Goal: Find specific page/section: Locate a particular part of the current website

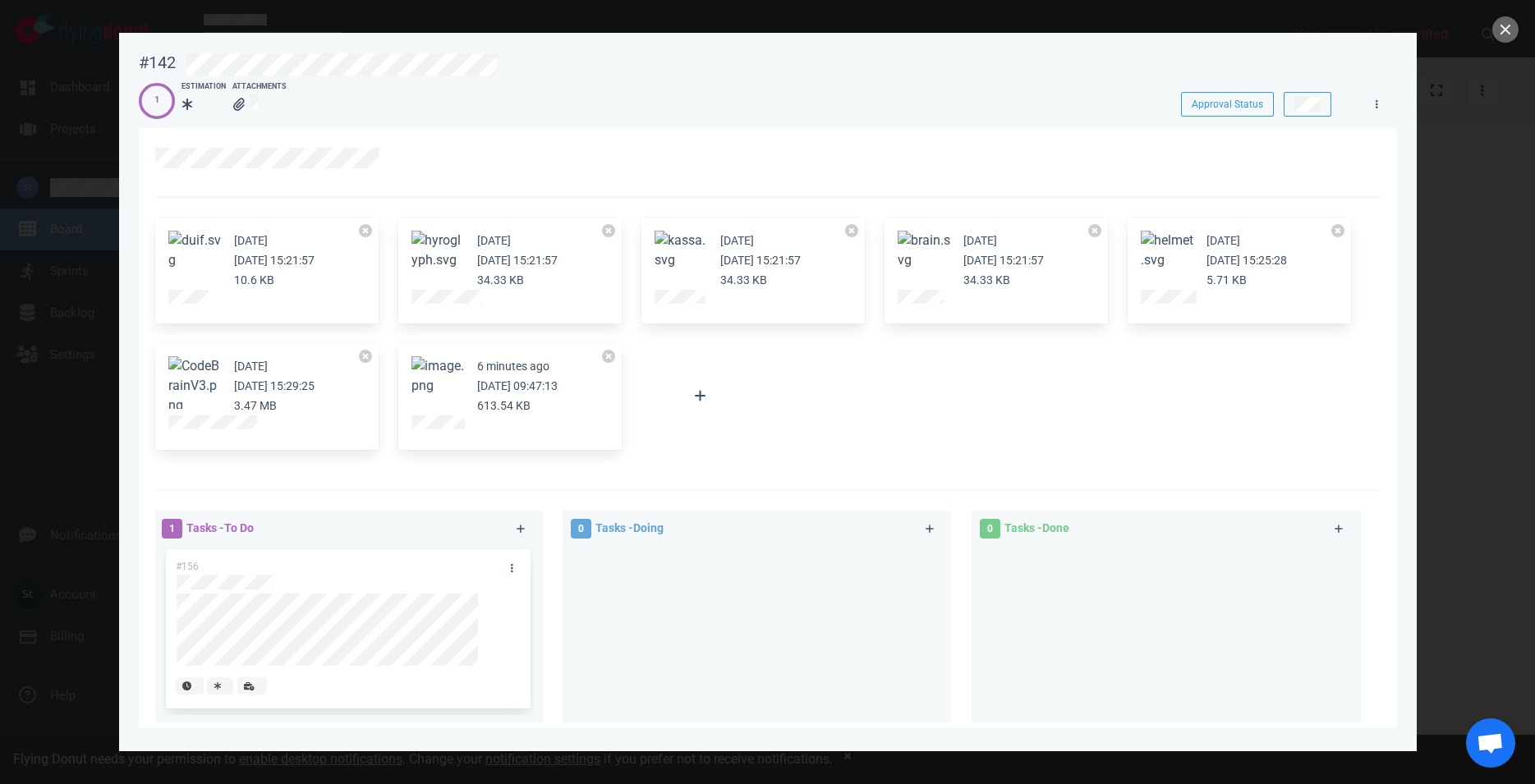
scroll to position [187, 0]
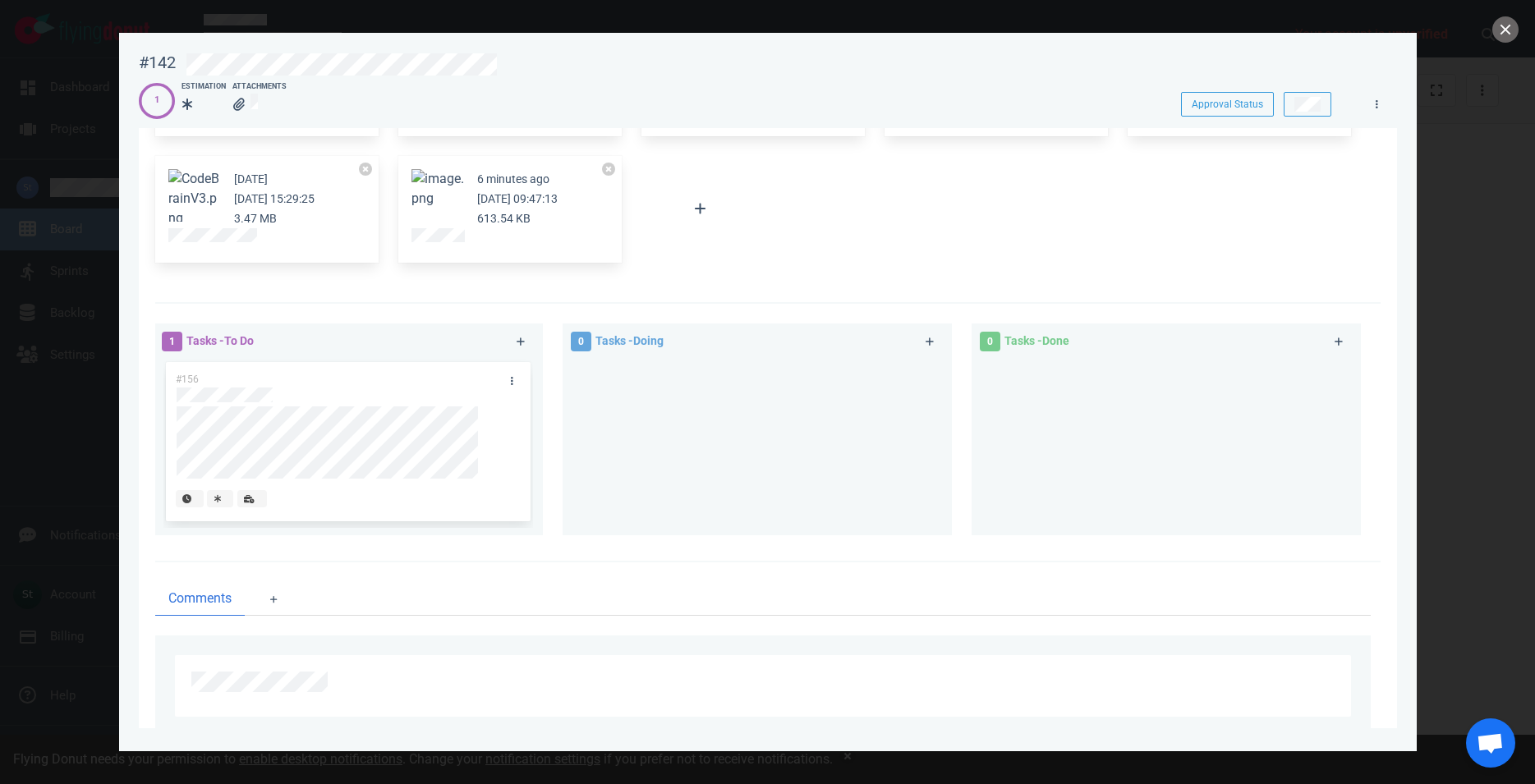
click at [433, 196] on button "Zoom image" at bounding box center [437, 189] width 53 height 40
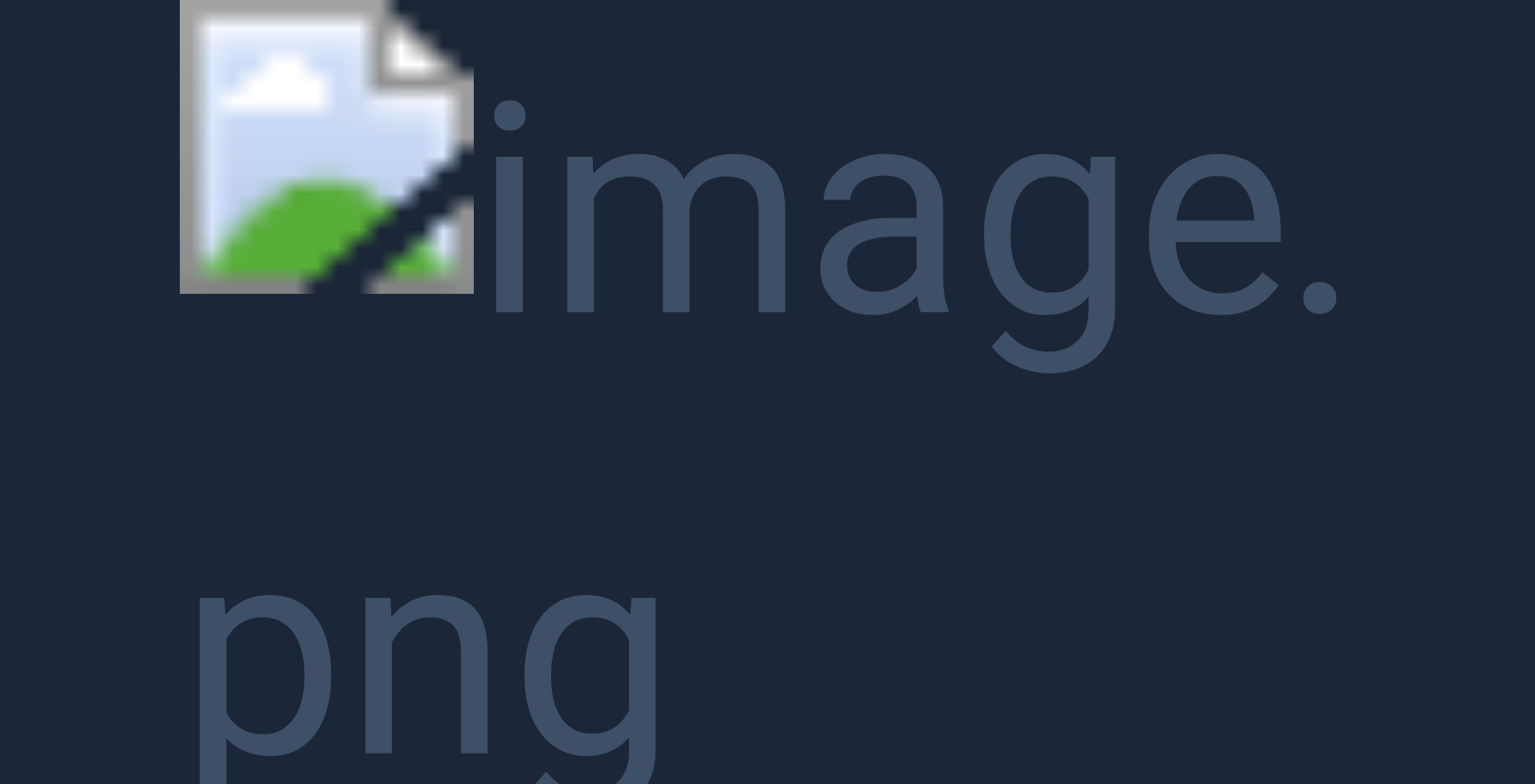
click at [514, 568] on button "Unzoom image" at bounding box center [768, 392] width 1535 height 784
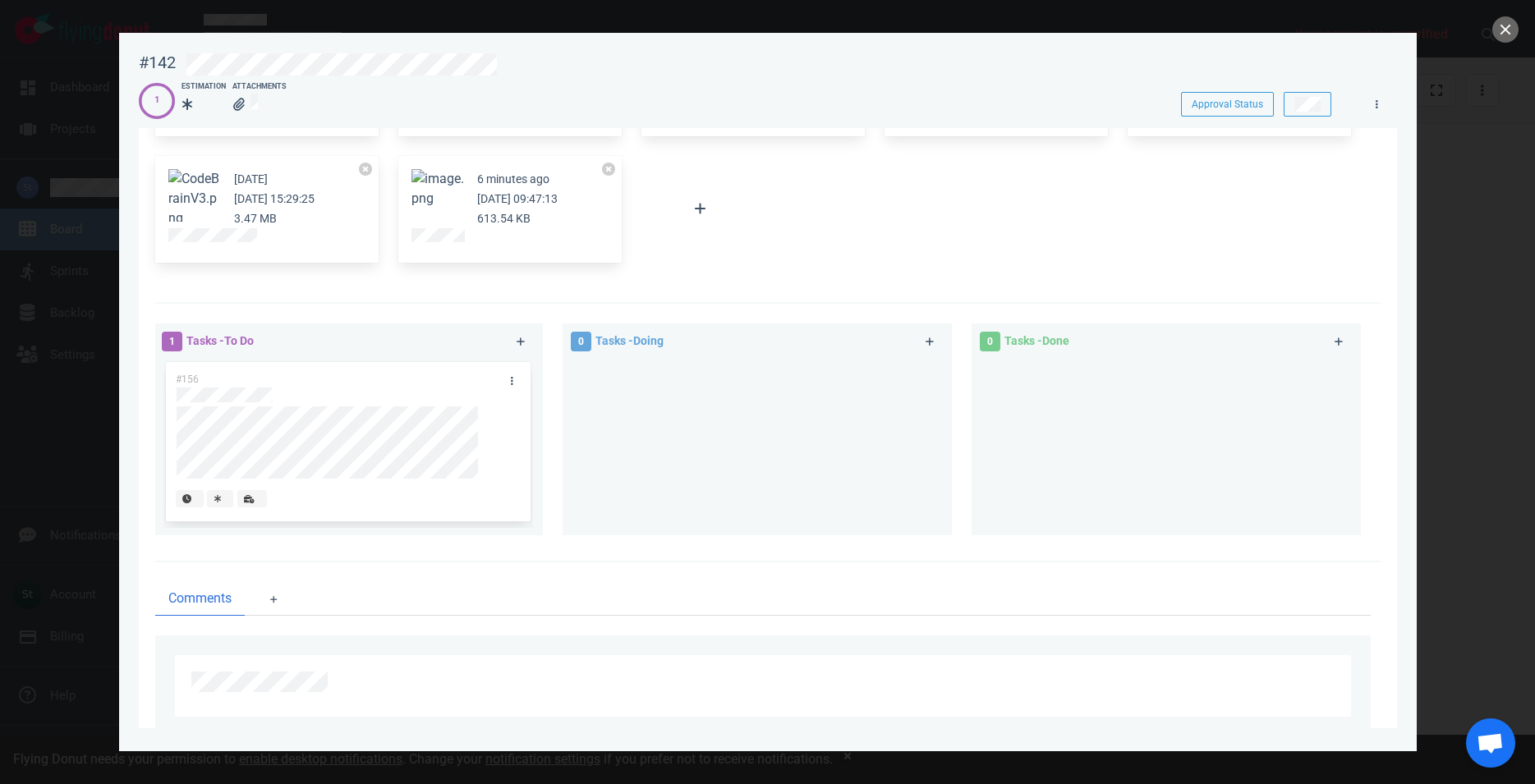
click at [447, 183] on button "Zoom image" at bounding box center [437, 189] width 53 height 40
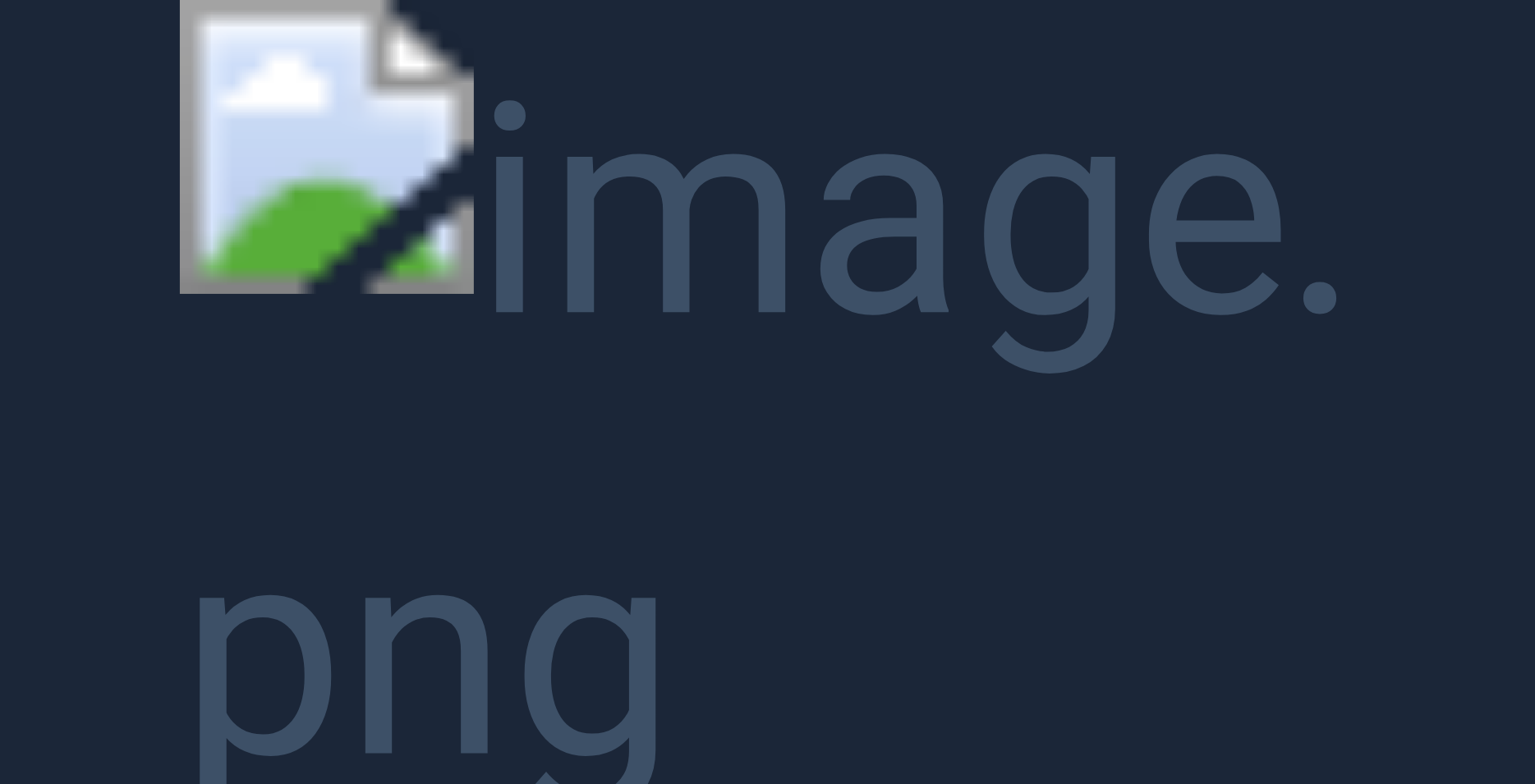
click at [97, 433] on button "Unzoom image" at bounding box center [768, 392] width 1535 height 784
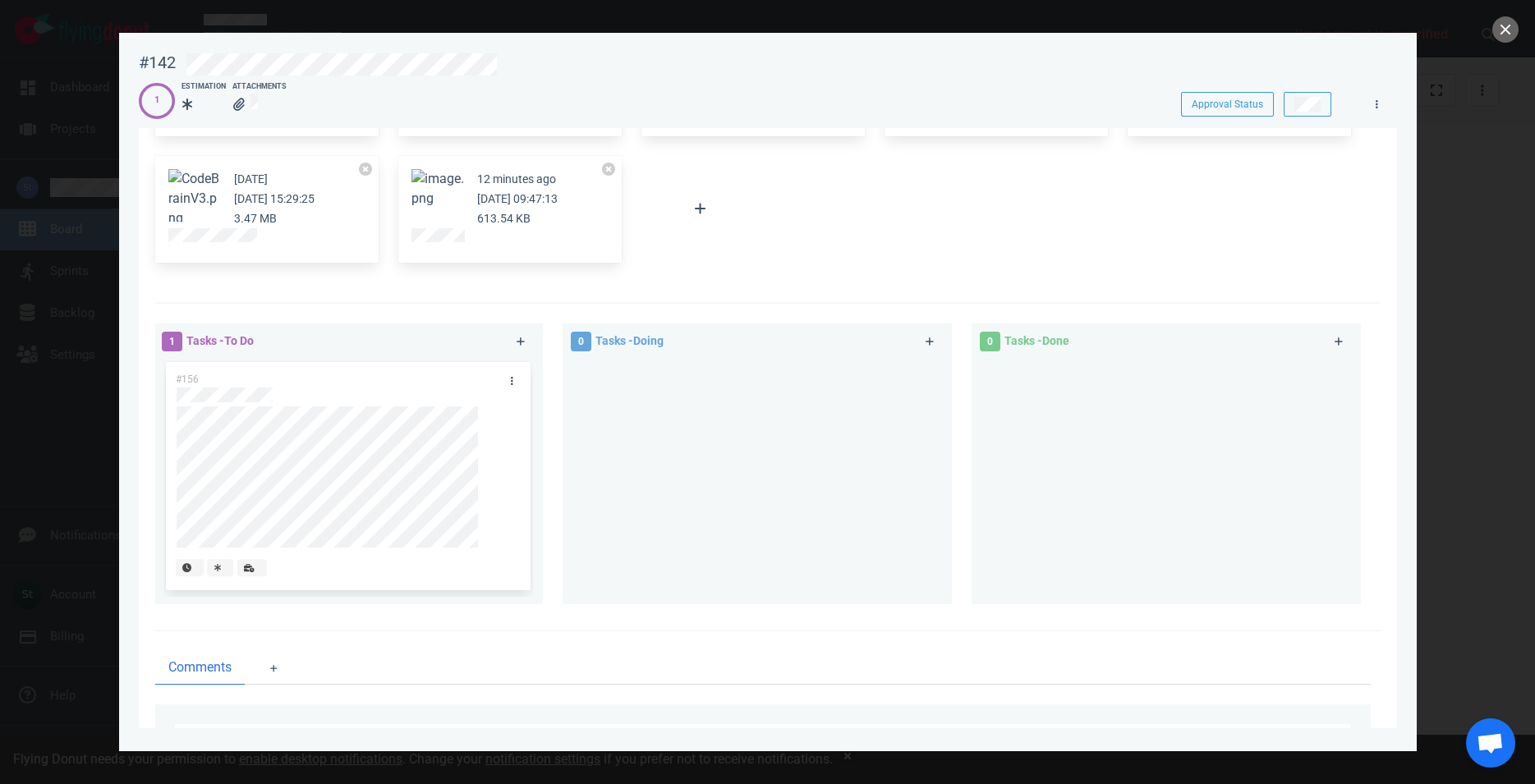
click at [441, 189] on button "Zoom image" at bounding box center [437, 189] width 53 height 40
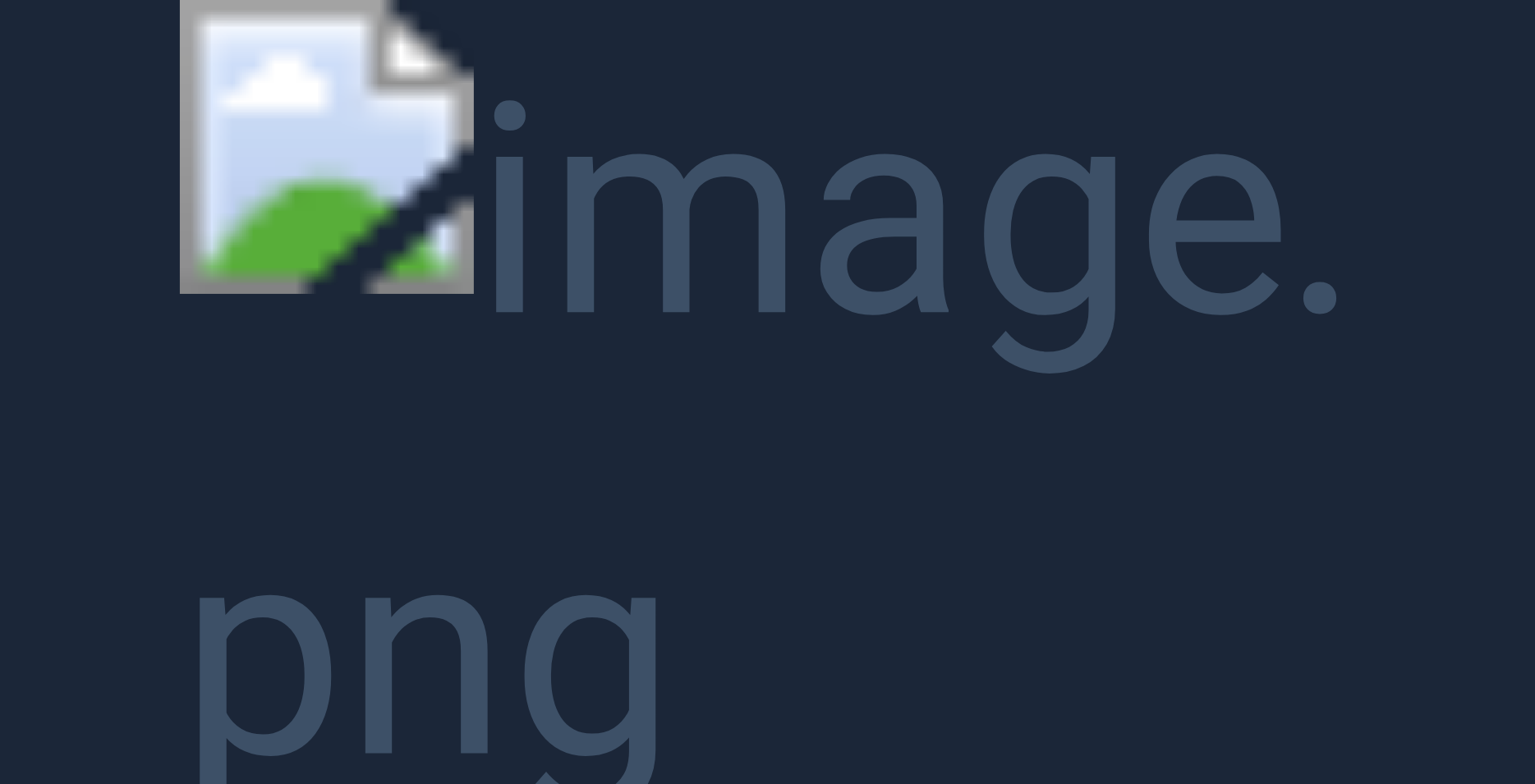
click at [1449, 116] on button "Unzoom image" at bounding box center [768, 392] width 1535 height 784
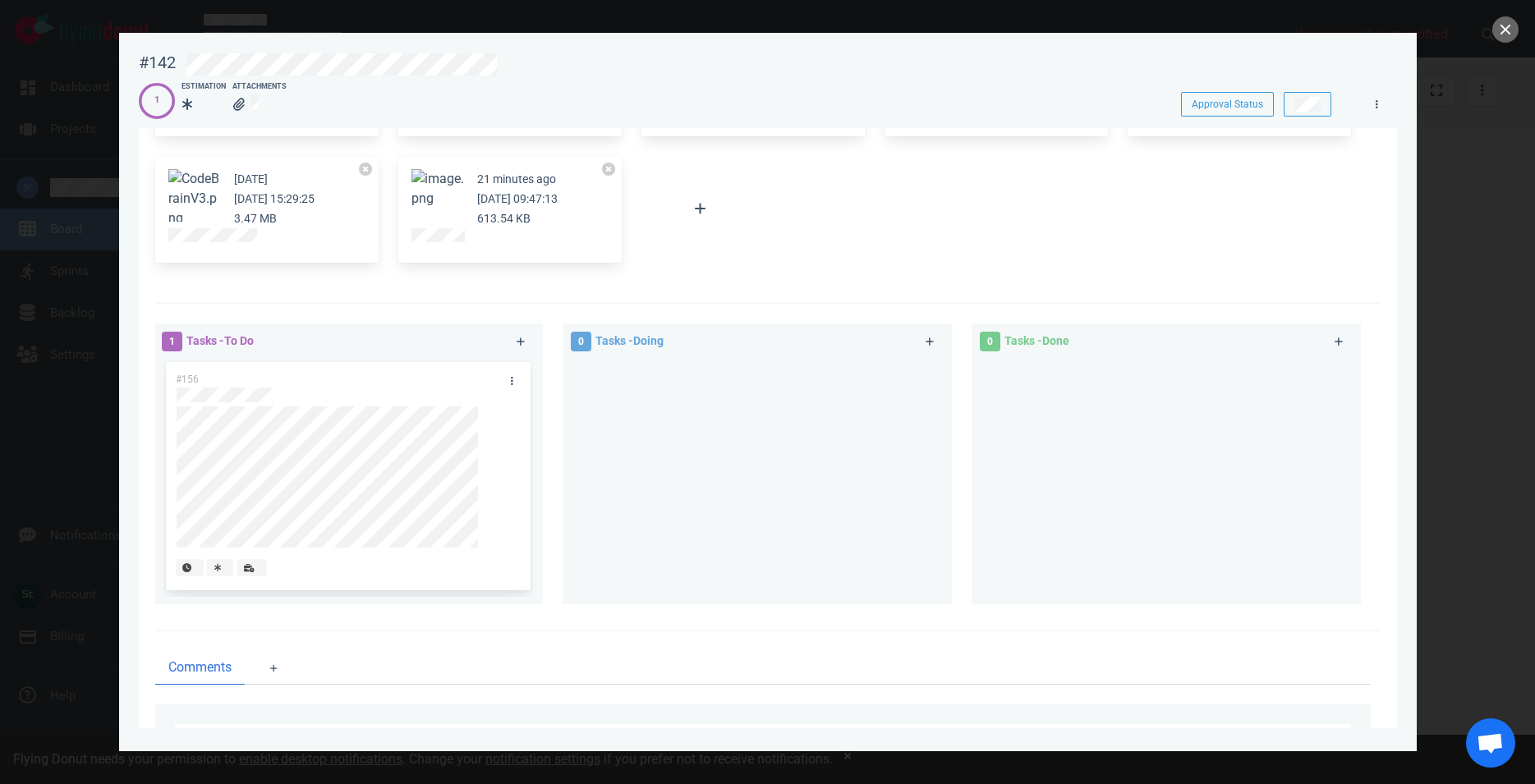
click at [102, 278] on div at bounding box center [768, 392] width 1535 height 784
click at [1501, 36] on button "close" at bounding box center [1505, 30] width 26 height 26
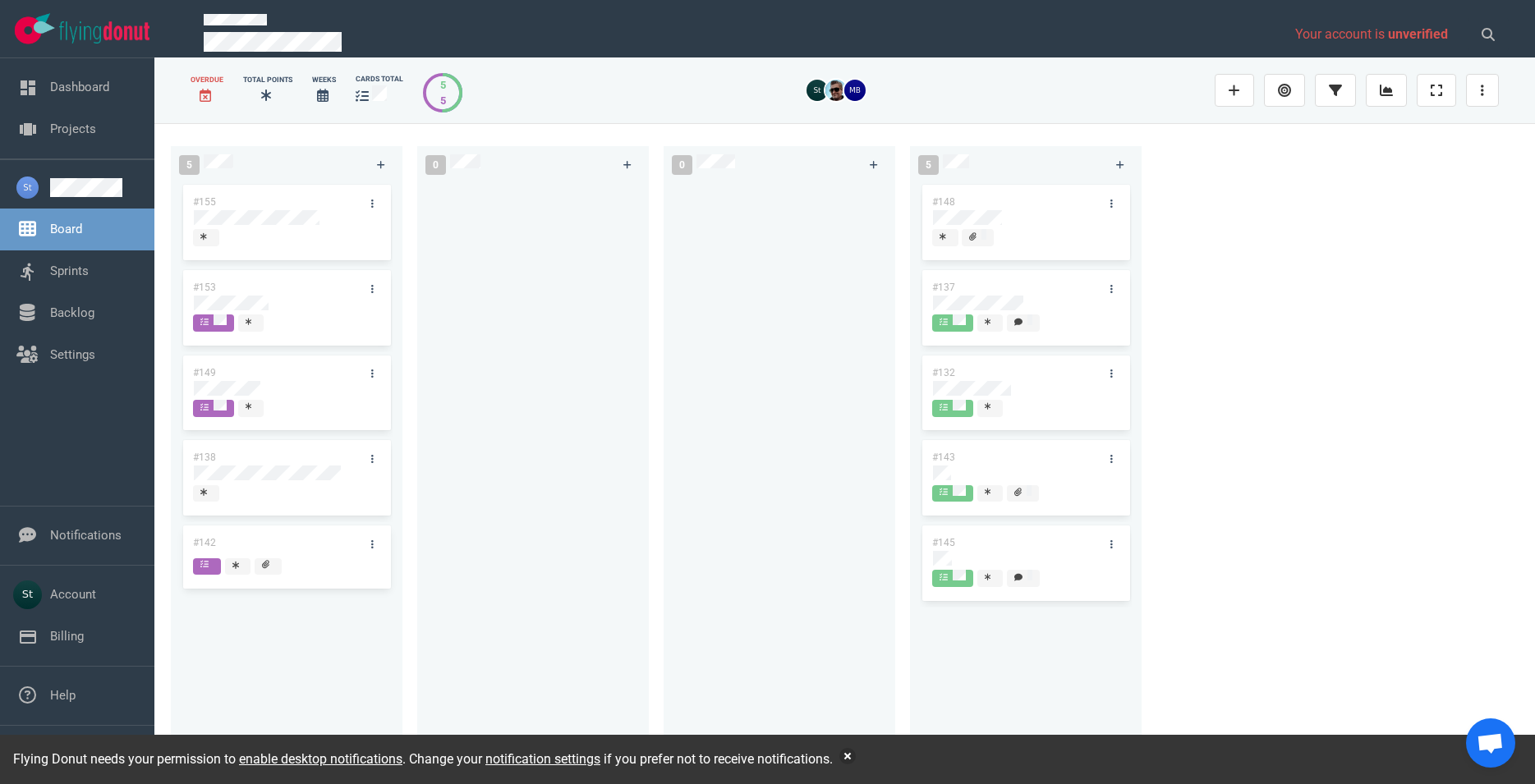
click at [301, 561] on div "#155 #153 #149 #138 #142 #142" at bounding box center [286, 465] width 212 height 567
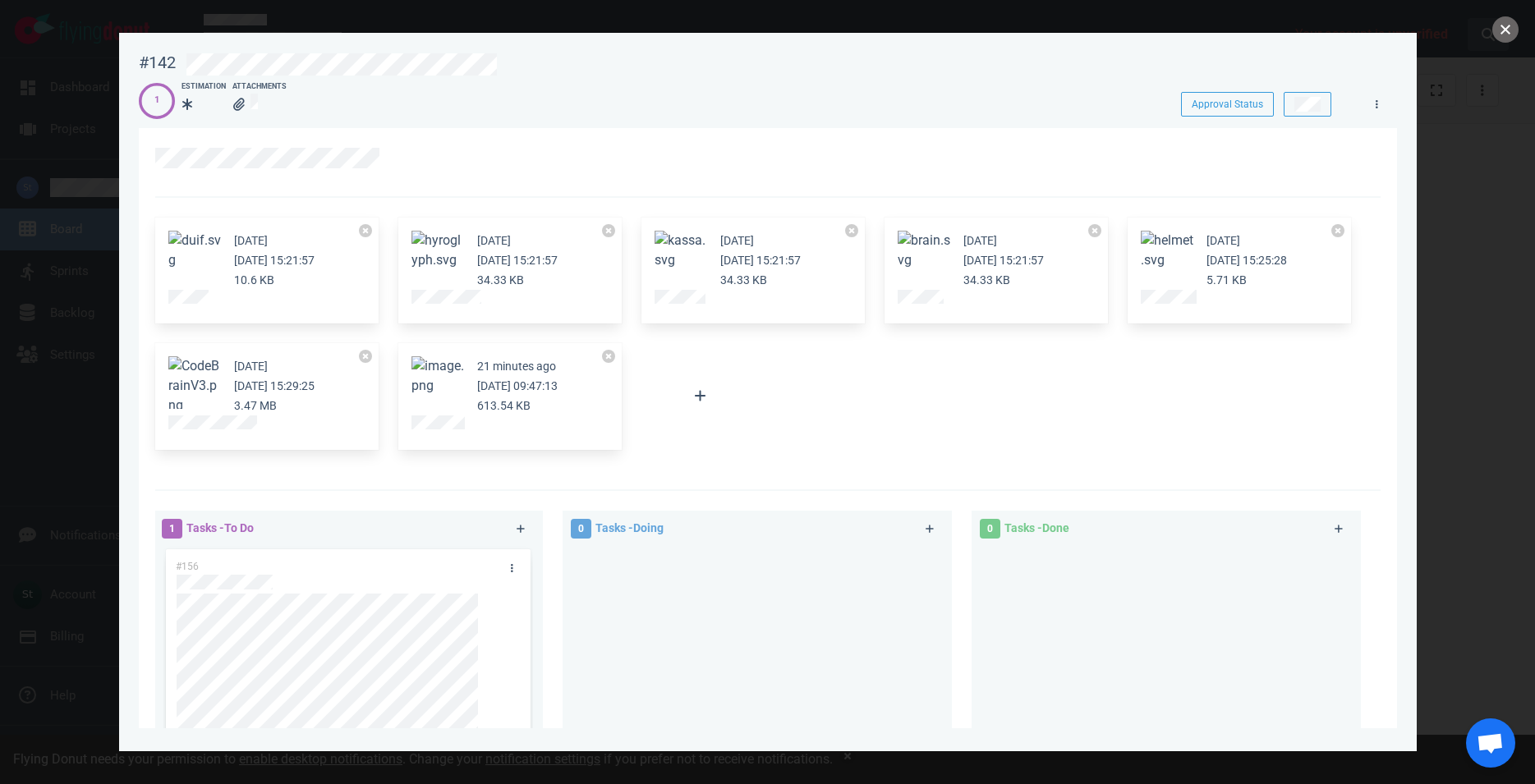
click at [1509, 29] on button "close" at bounding box center [1505, 30] width 26 height 26
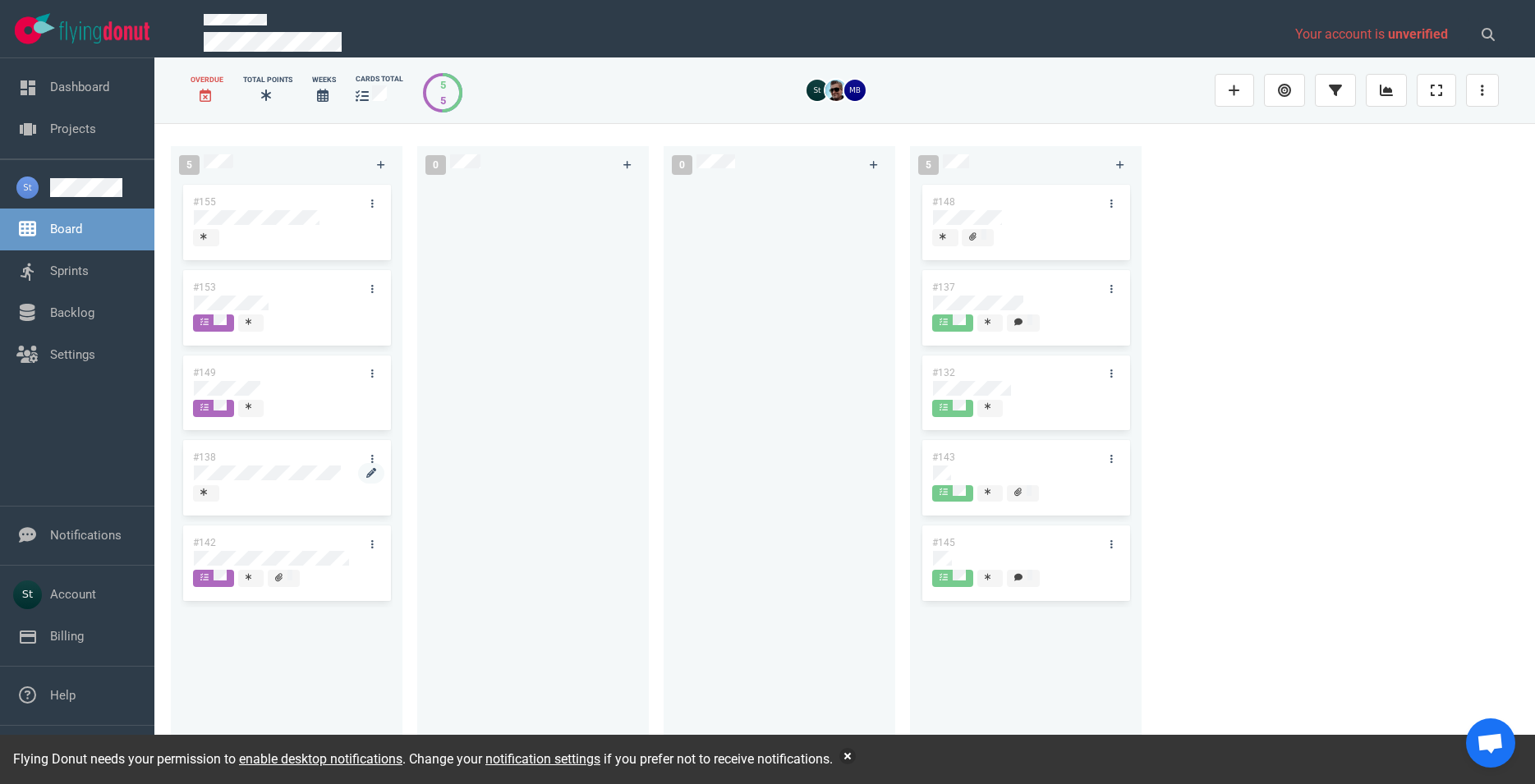
click at [300, 484] on div at bounding box center [286, 482] width 186 height 2
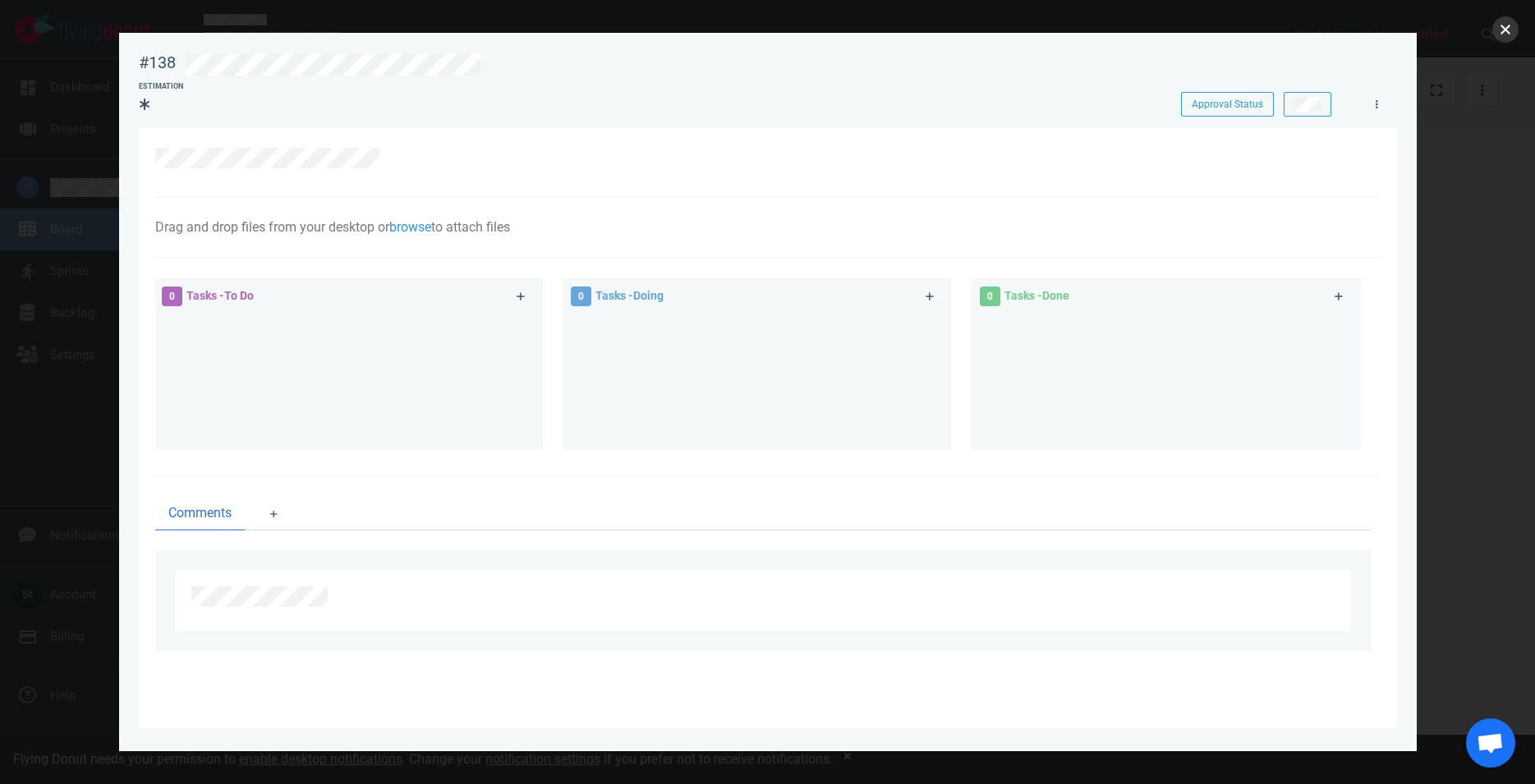
click at [1510, 26] on button "close" at bounding box center [1505, 30] width 26 height 26
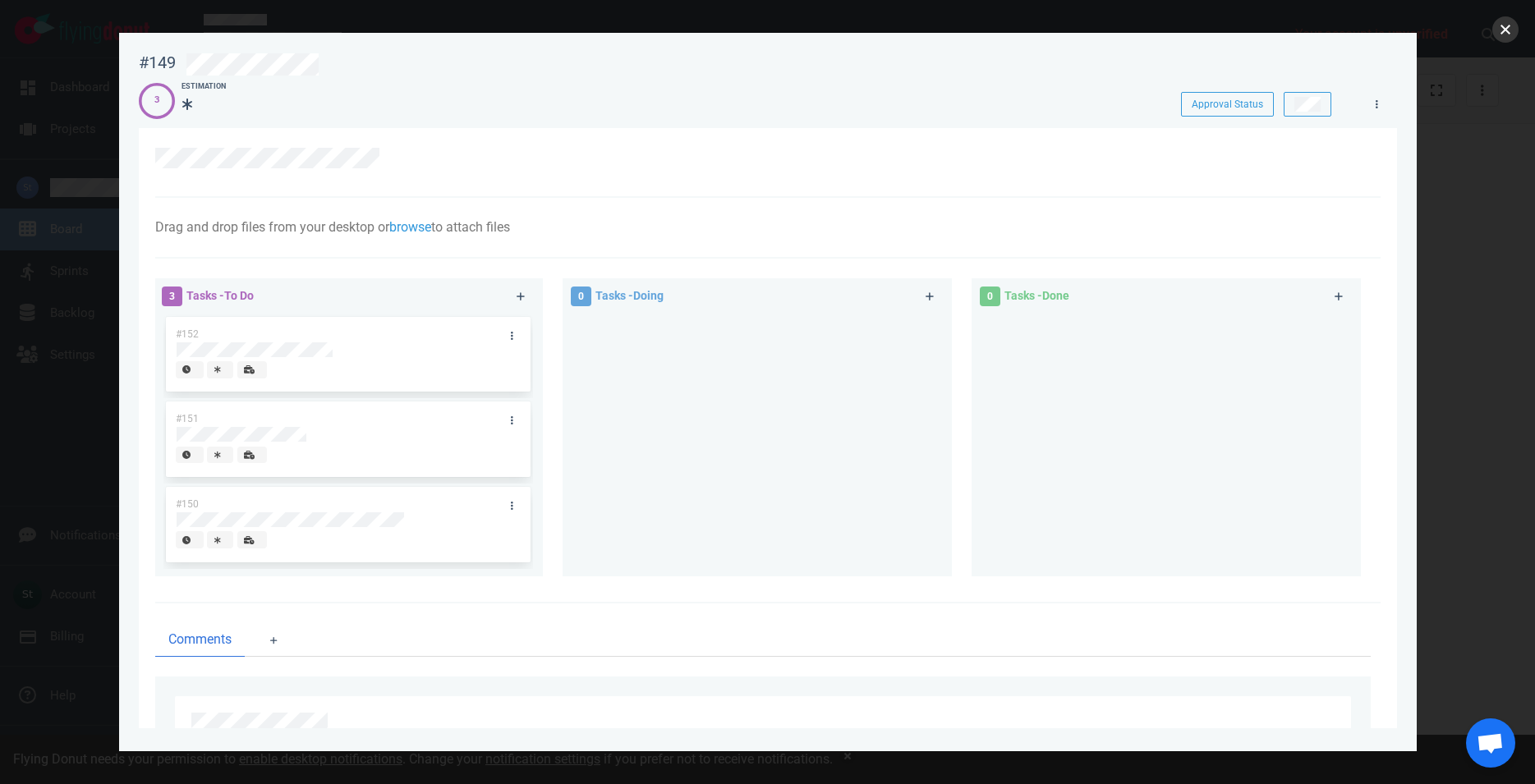
click at [1510, 19] on button "close" at bounding box center [1505, 30] width 26 height 26
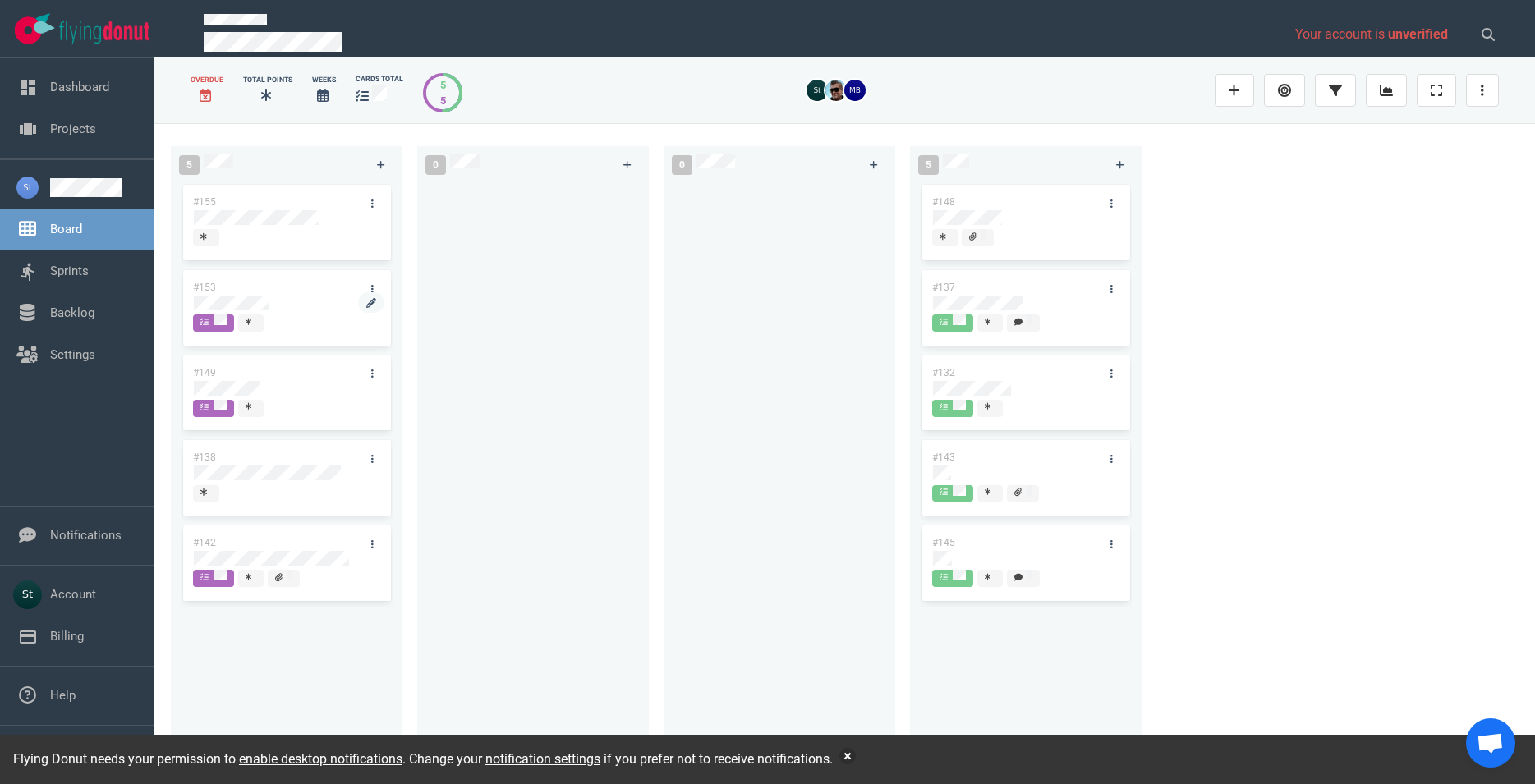
click at [262, 310] on div at bounding box center [286, 305] width 187 height 20
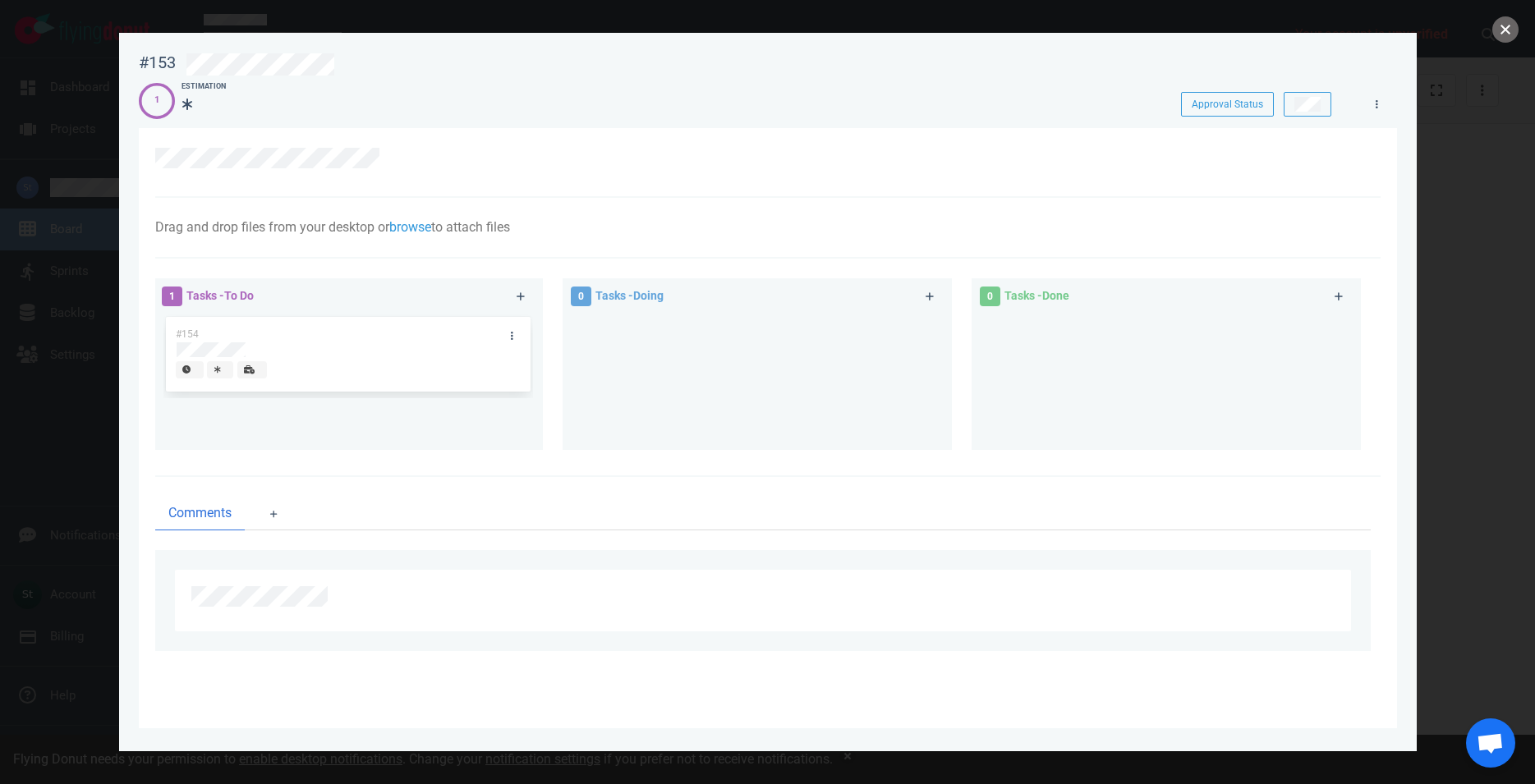
click at [1511, 40] on button "close" at bounding box center [1505, 30] width 26 height 26
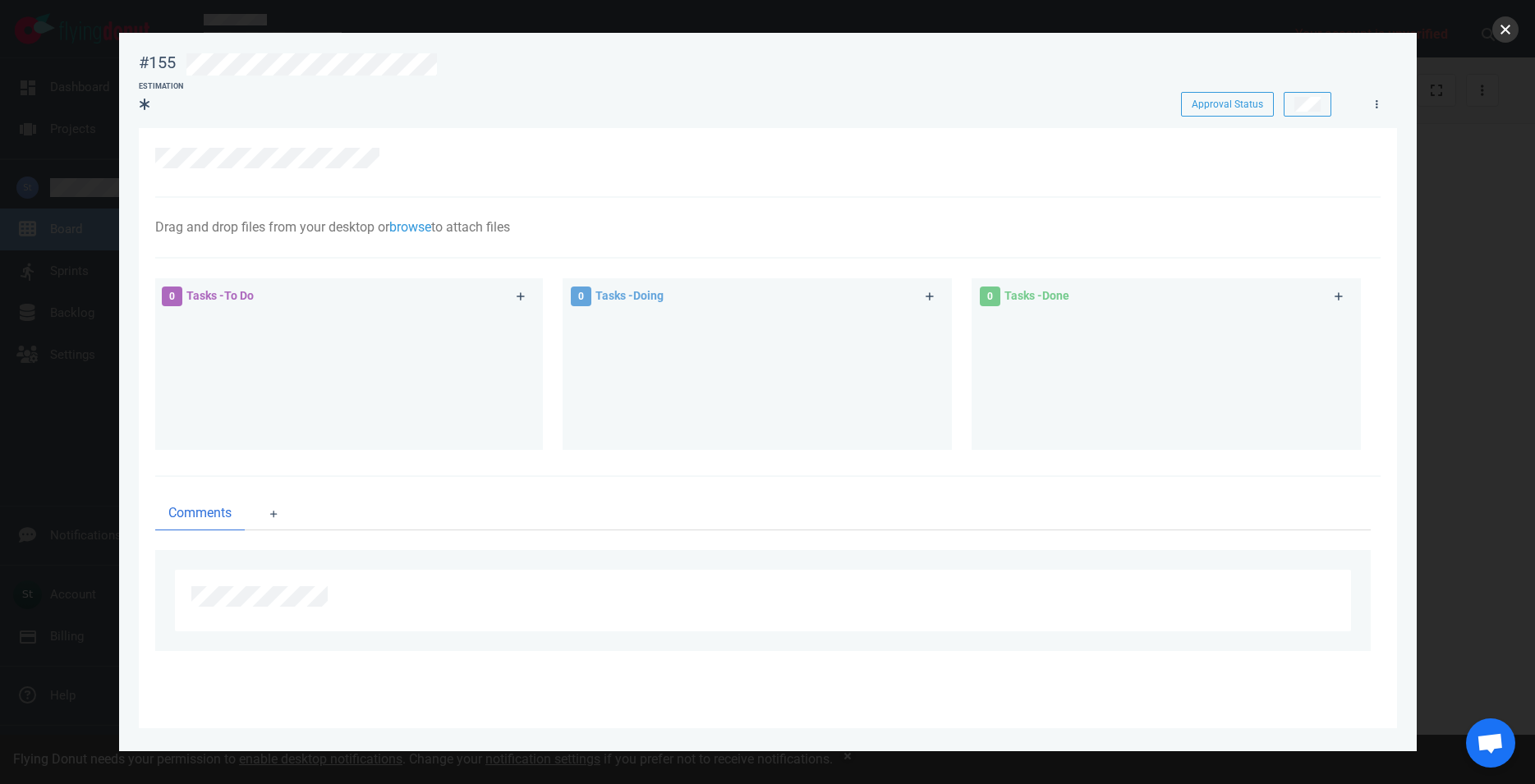
click at [1506, 28] on button "close" at bounding box center [1505, 30] width 26 height 26
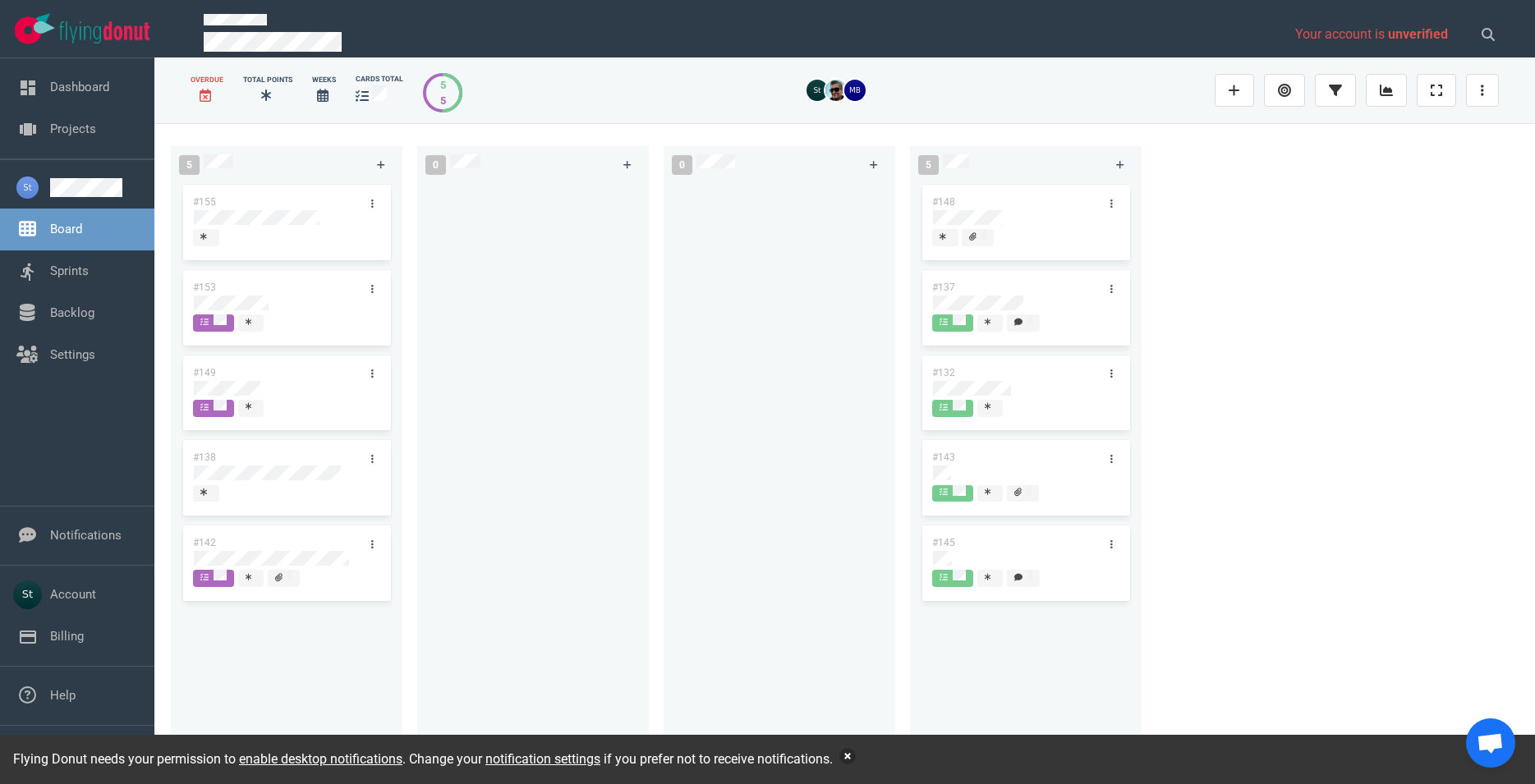
click at [856, 756] on button "button" at bounding box center [847, 756] width 17 height 17
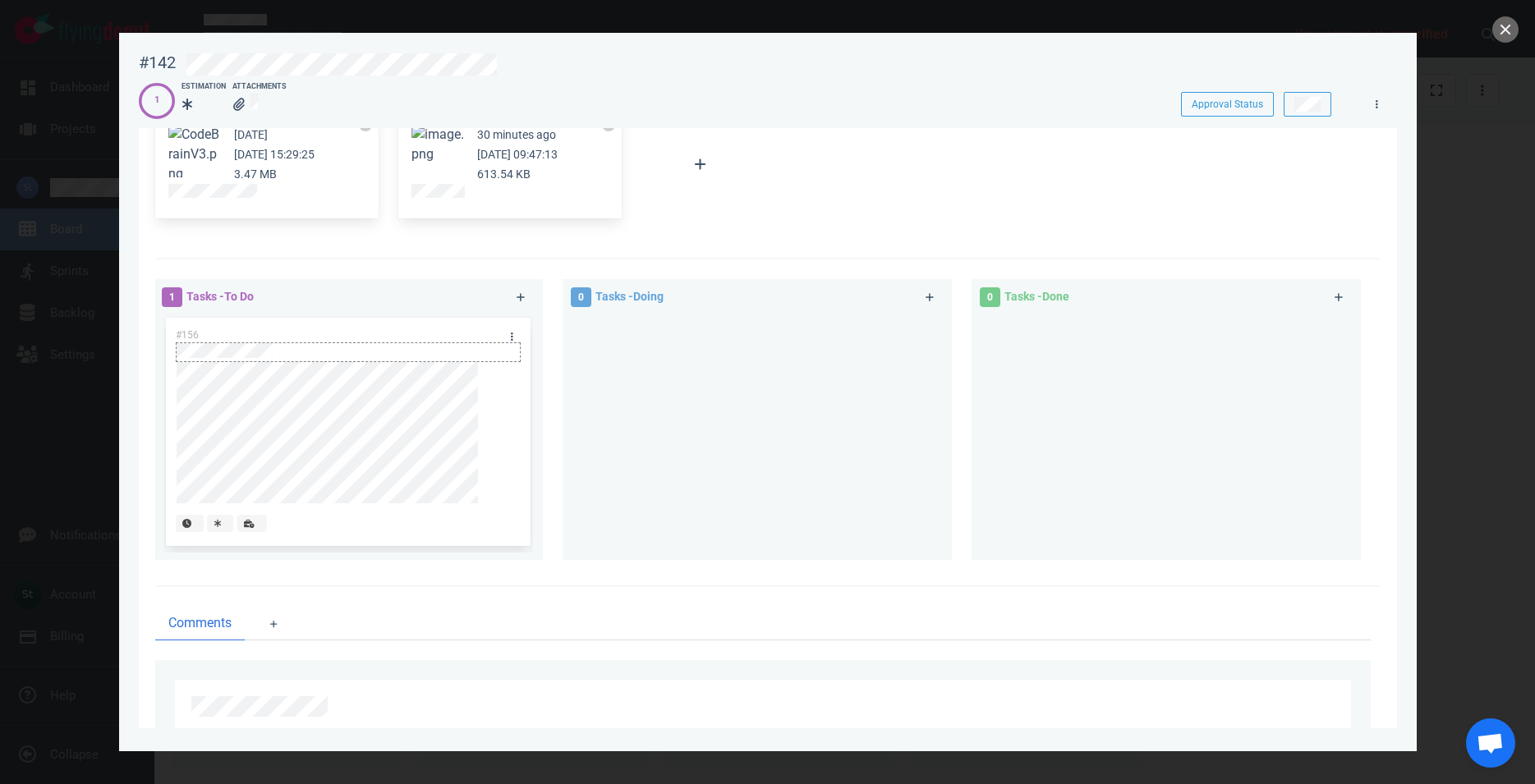
scroll to position [45, 0]
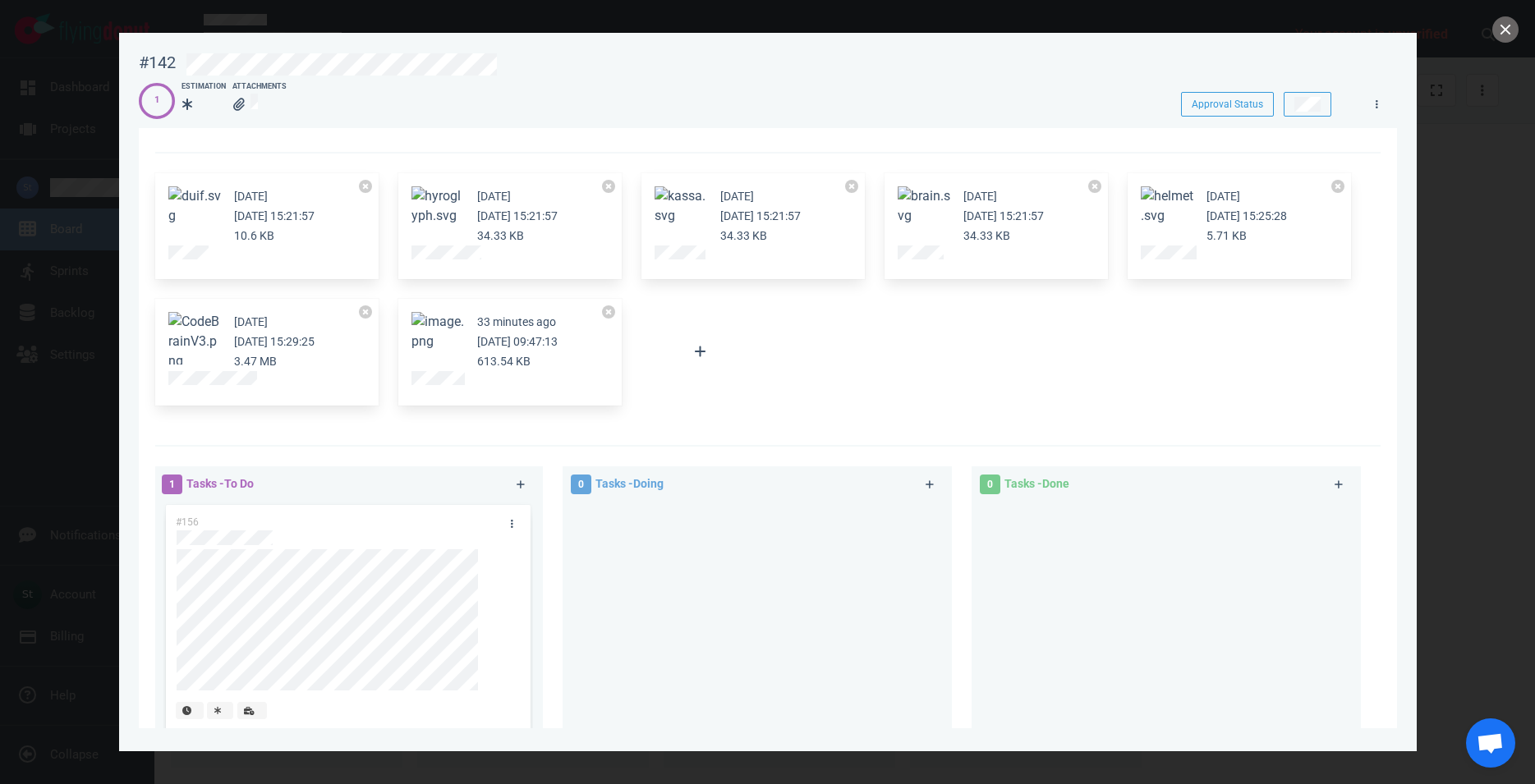
click at [424, 342] on button "Zoom image" at bounding box center [437, 332] width 53 height 40
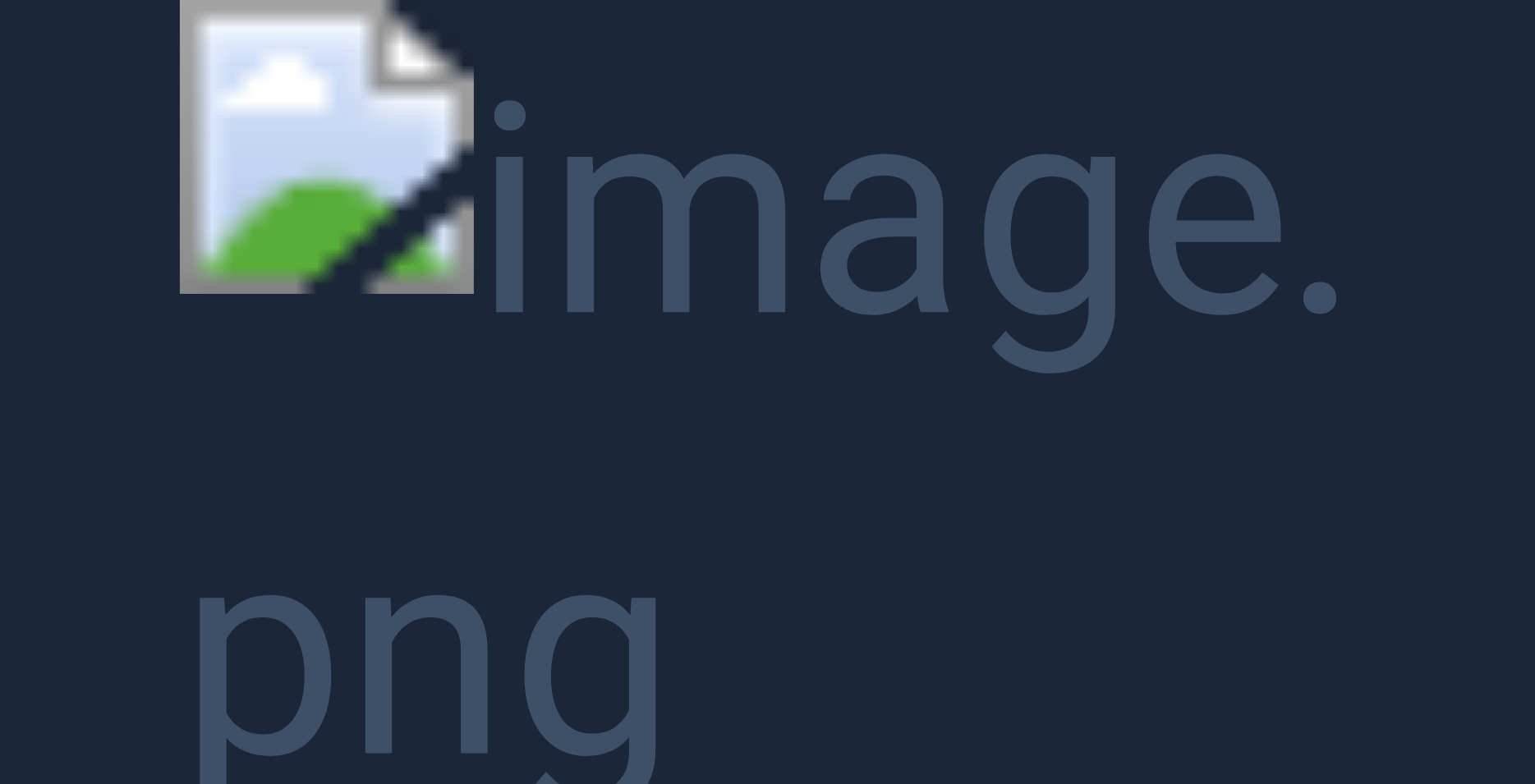
click at [107, 350] on button "Unzoom image" at bounding box center [768, 392] width 1535 height 784
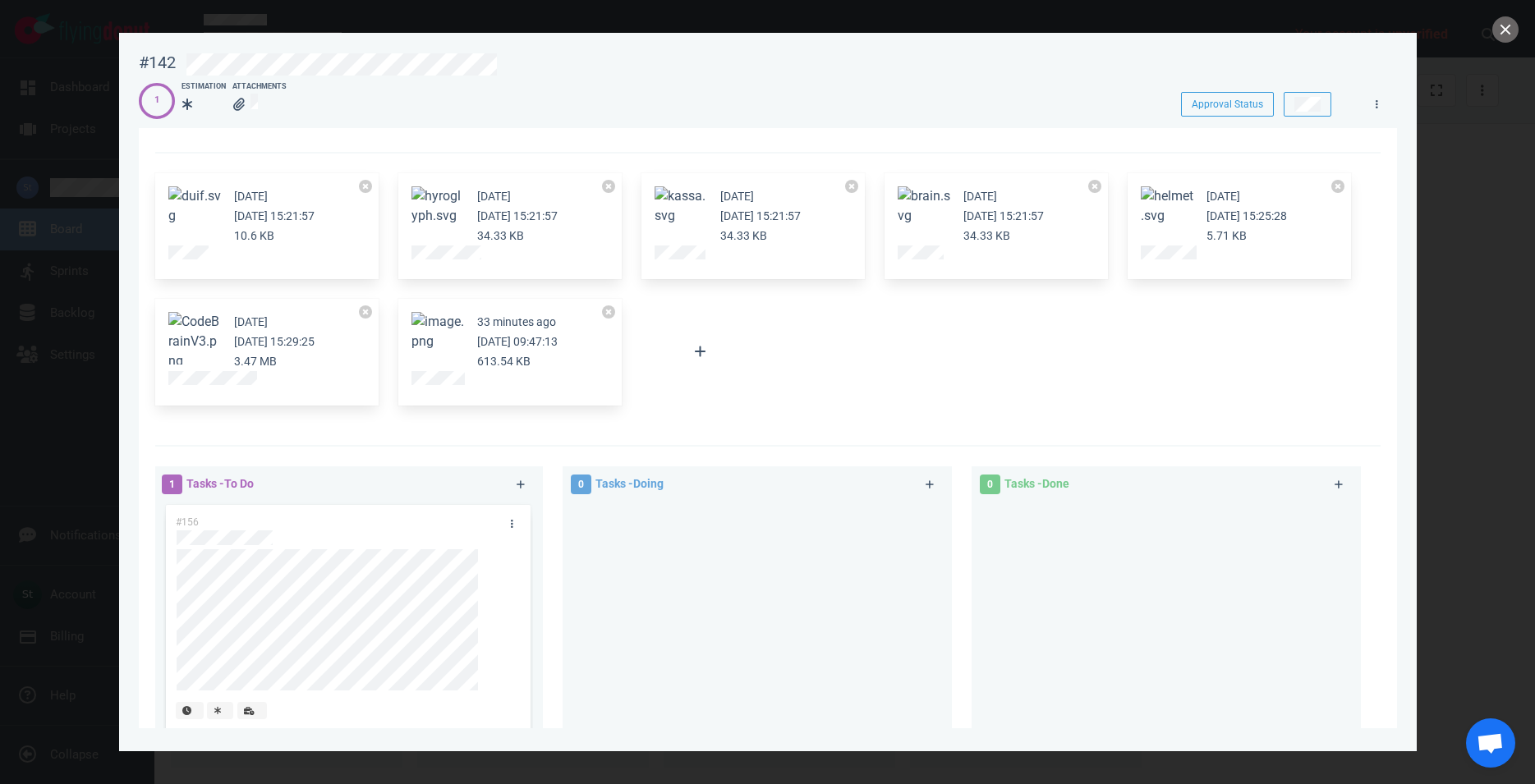
click at [1495, 88] on div at bounding box center [768, 392] width 1535 height 784
click at [1502, 2] on div at bounding box center [768, 392] width 1535 height 784
click at [1502, 24] on button "close" at bounding box center [1505, 30] width 26 height 26
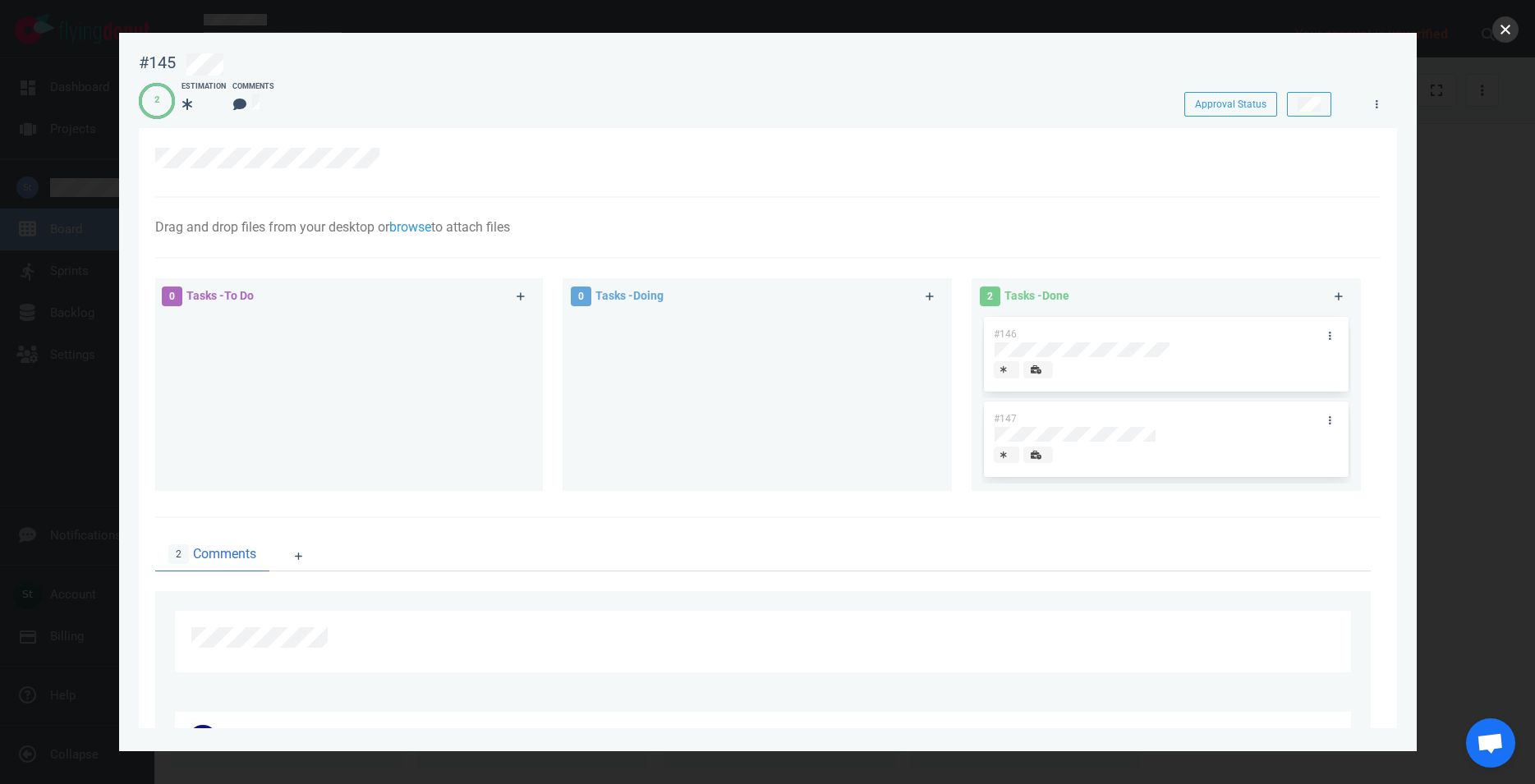
click at [1511, 36] on button "close" at bounding box center [1505, 30] width 26 height 26
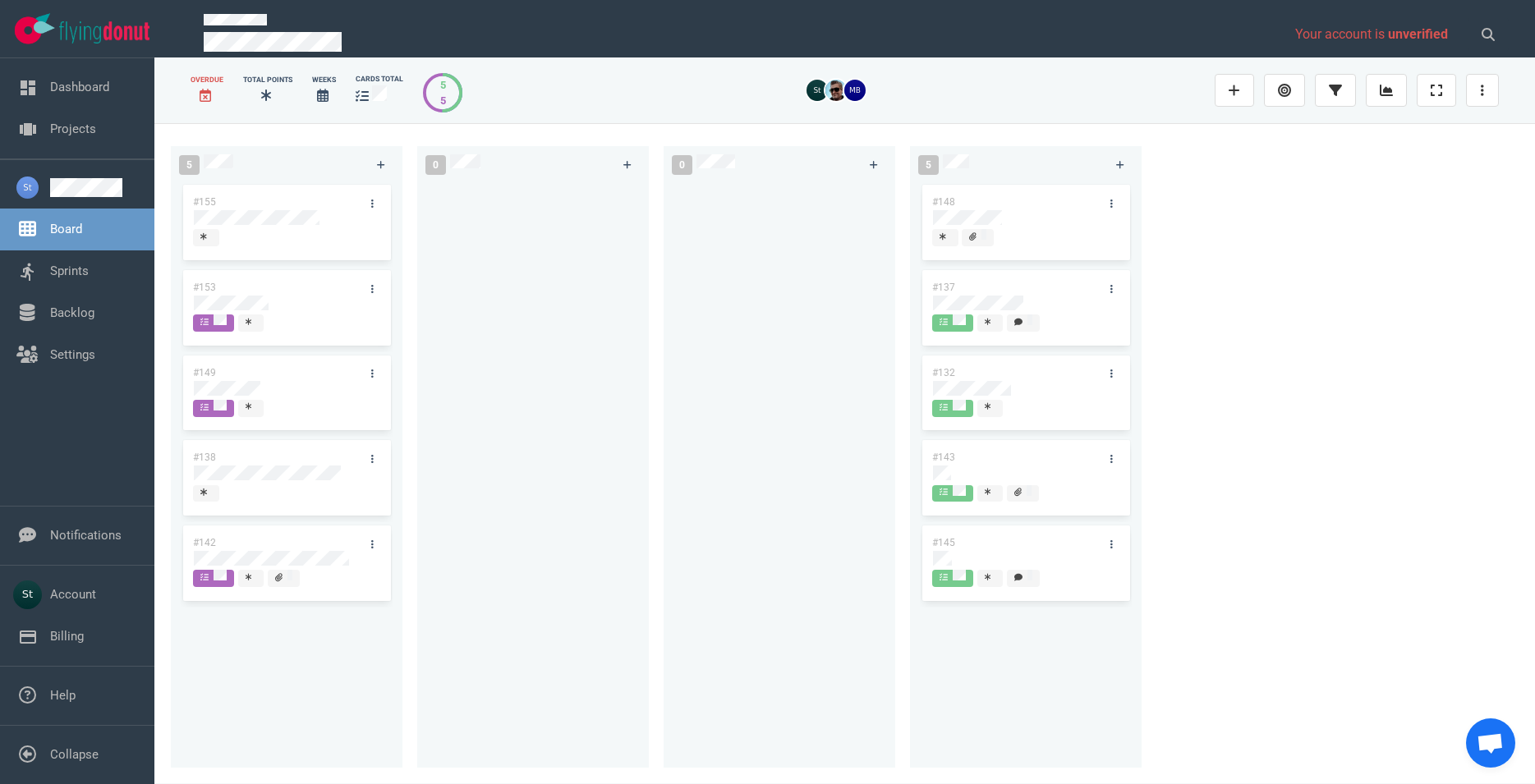
click at [942, 559] on div "#148 #137 #132 #143 #145" at bounding box center [1025, 465] width 212 height 567
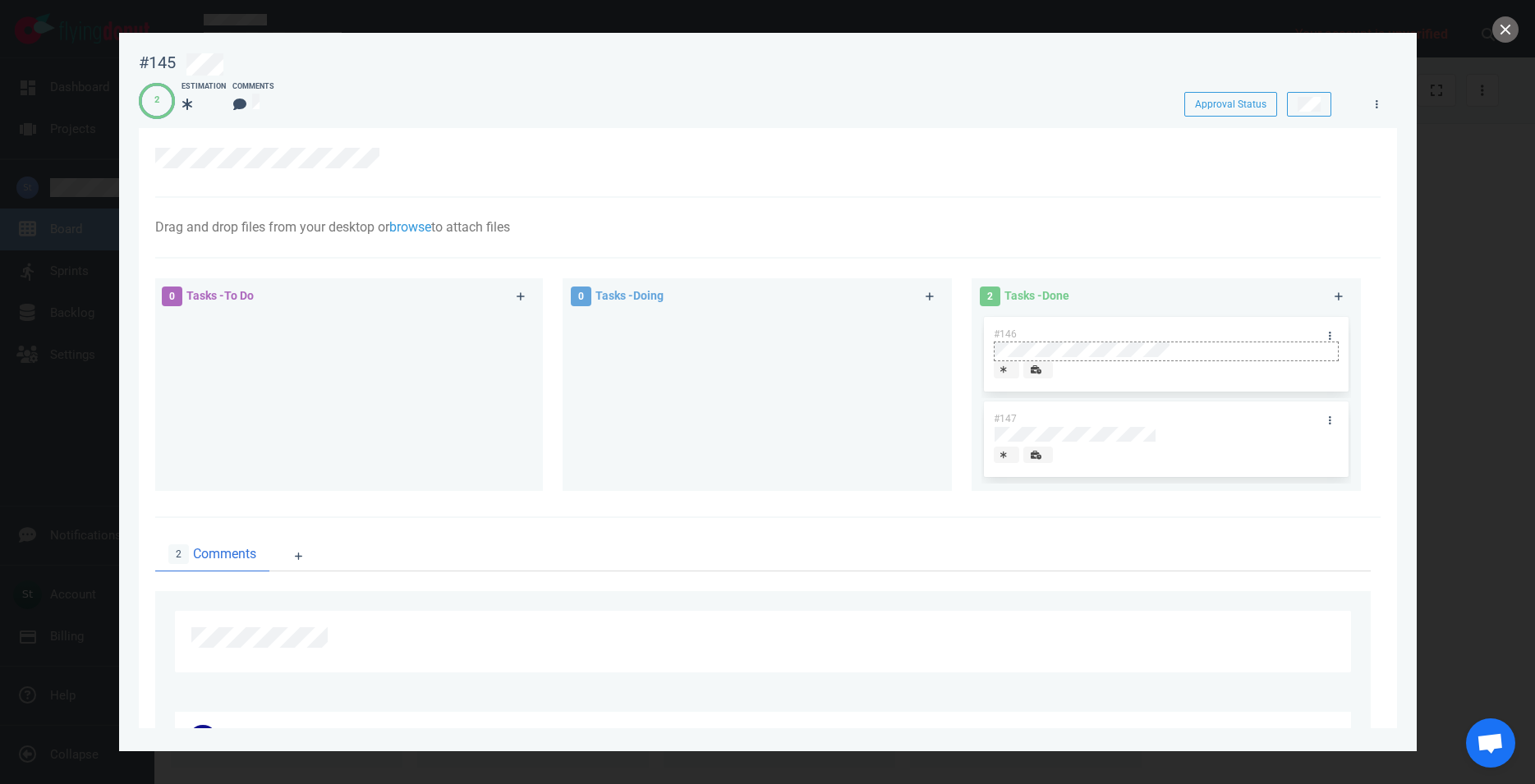
click at [1175, 348] on div at bounding box center [1166, 350] width 343 height 15
click at [1161, 349] on div "#146" at bounding box center [1166, 357] width 370 height 85
click at [1161, 349] on div at bounding box center [1166, 350] width 343 height 15
click at [1161, 349] on div "#146" at bounding box center [1166, 355] width 345 height 76
click at [1161, 349] on div at bounding box center [1166, 350] width 343 height 15
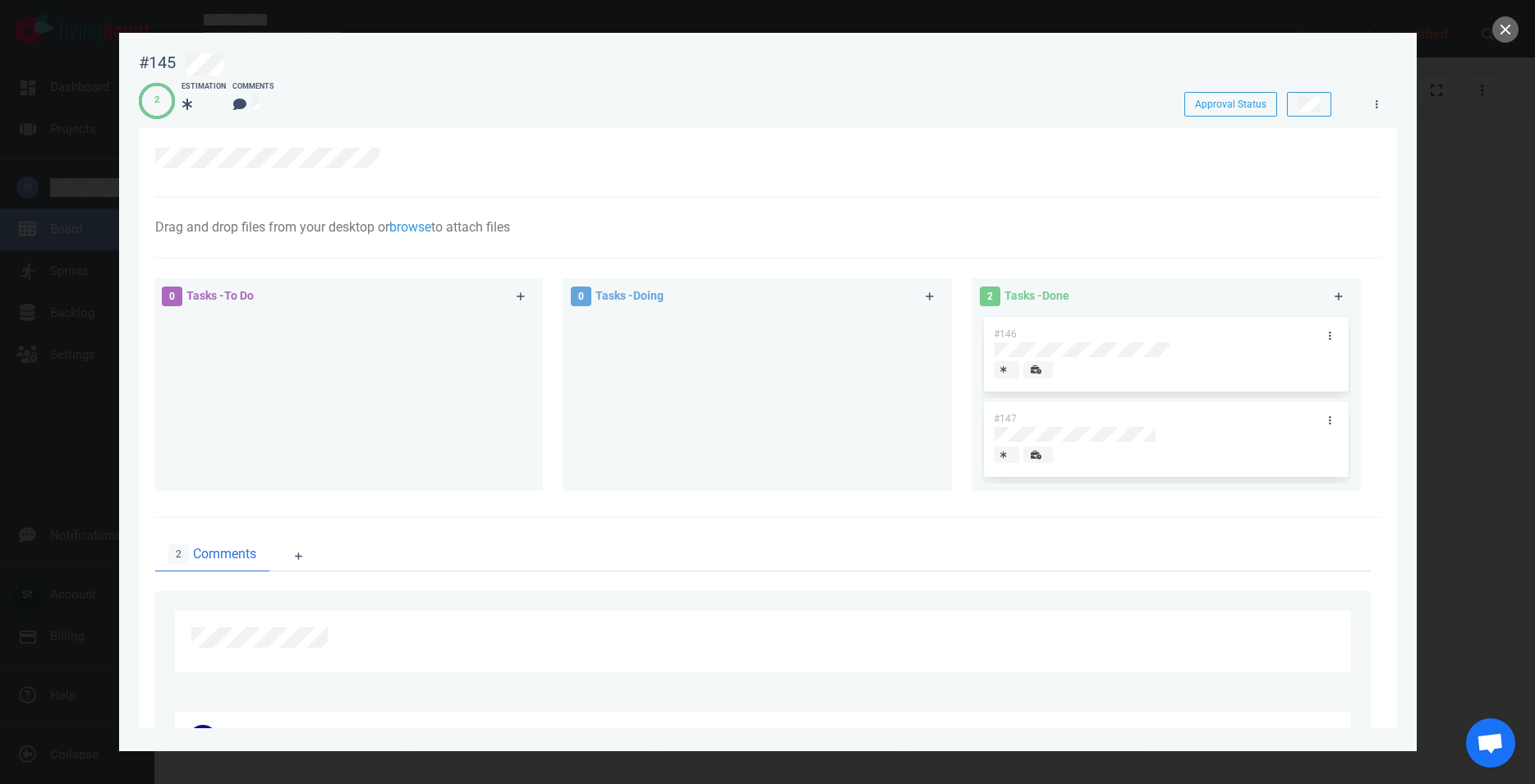
click at [1157, 349] on div "#146" at bounding box center [1166, 355] width 345 height 76
click at [1122, 350] on div "#146" at bounding box center [1166, 355] width 345 height 76
click at [881, 427] on div at bounding box center [758, 396] width 370 height 165
click at [1146, 350] on div "#146" at bounding box center [1166, 349] width 345 height 64
click at [1517, 26] on button "close" at bounding box center [1505, 30] width 26 height 26
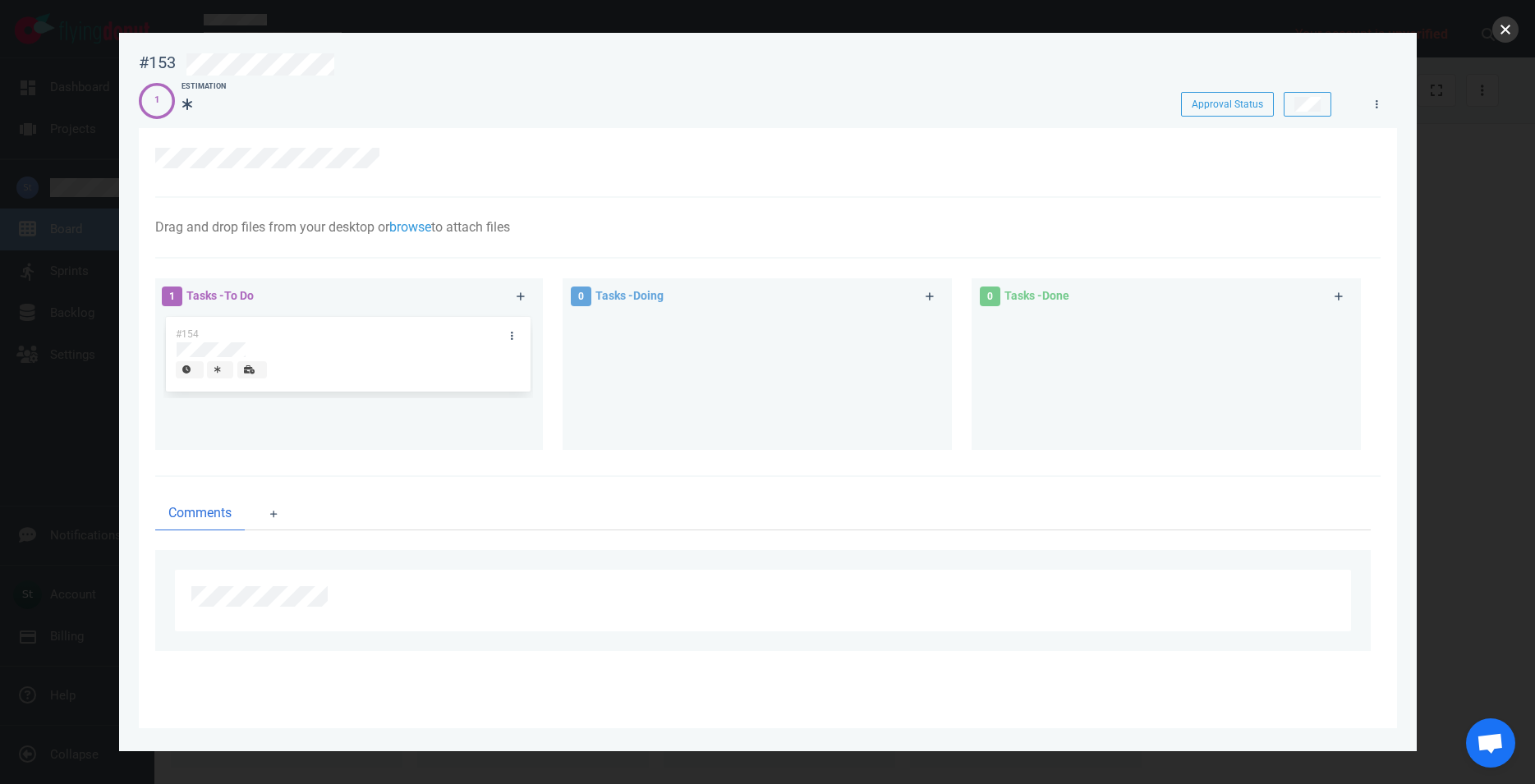
click at [1506, 23] on button "close" at bounding box center [1505, 30] width 26 height 26
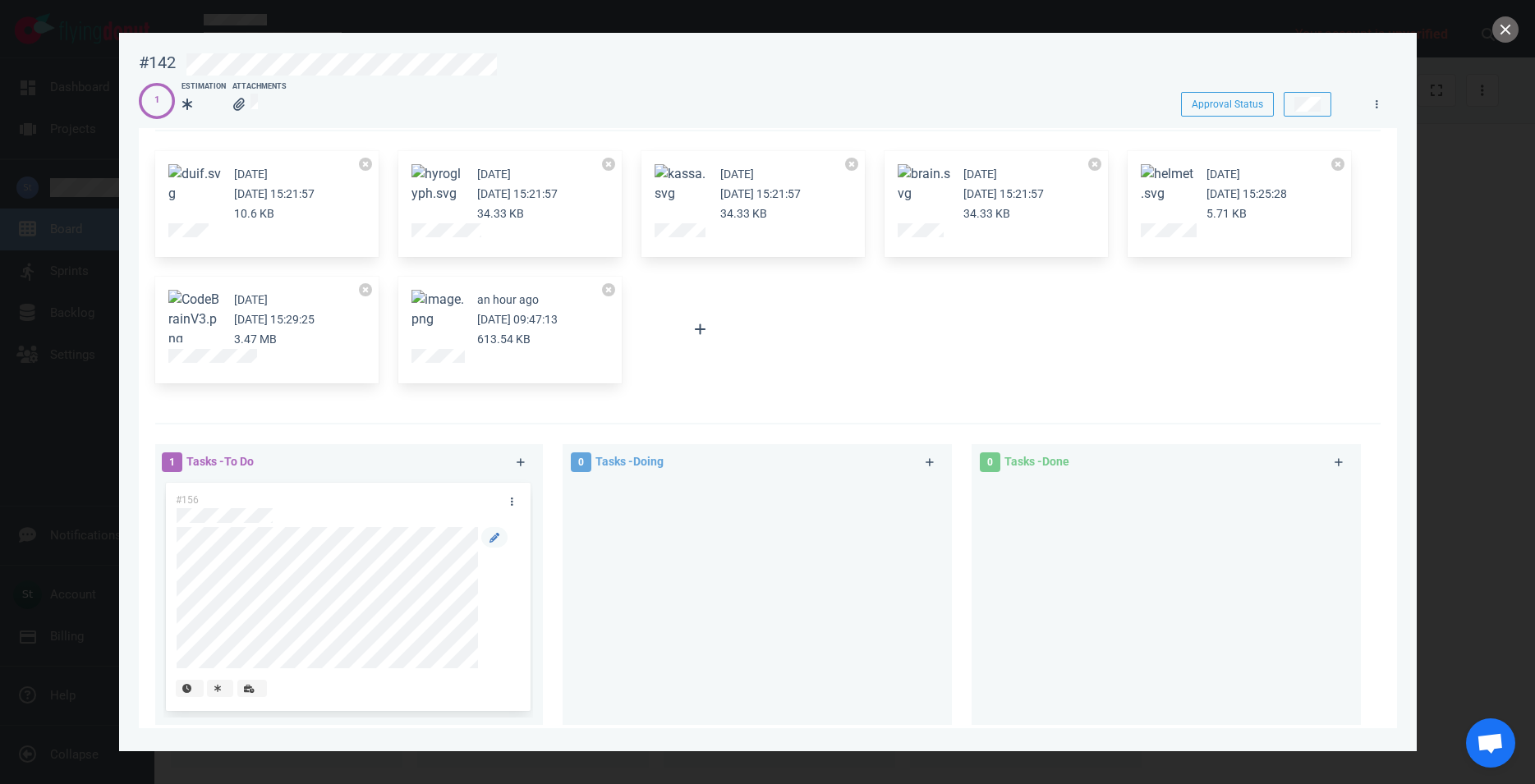
scroll to position [187, 0]
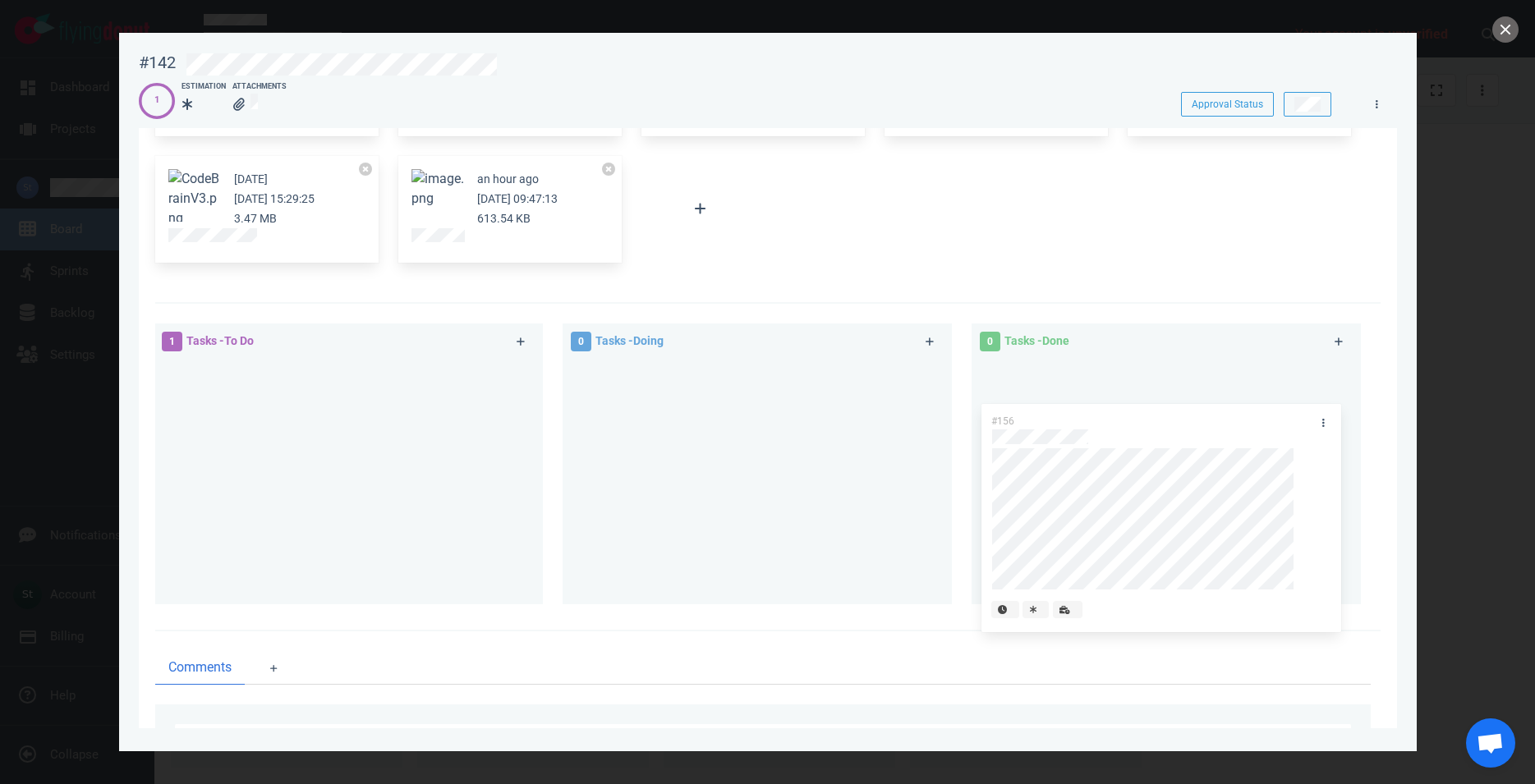
drag, startPoint x: 357, startPoint y: 391, endPoint x: 1170, endPoint y: 418, distance: 813.4
click at [533, 418] on div "#156" at bounding box center [348, 478] width 370 height 238
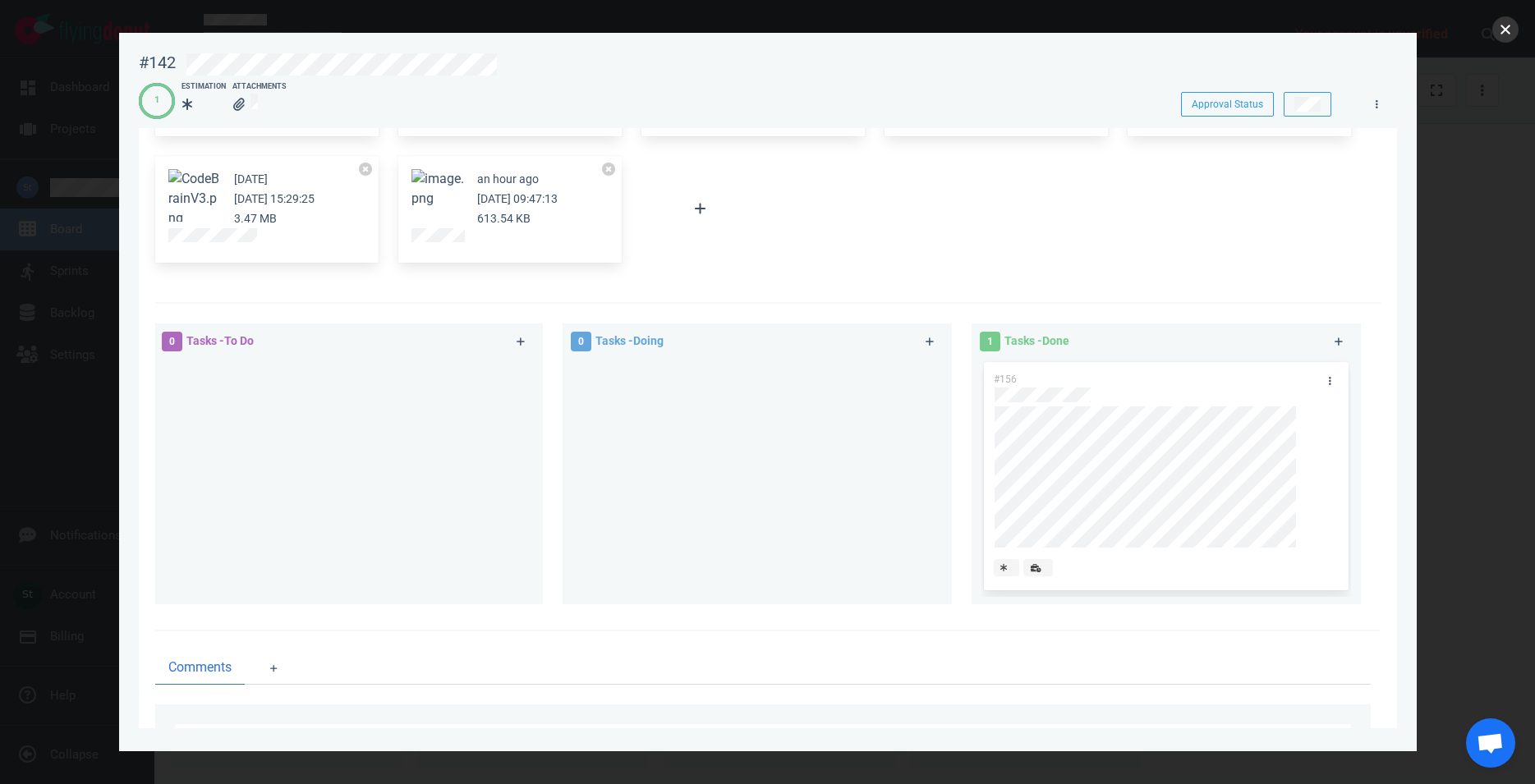
click at [1509, 31] on button "close" at bounding box center [1505, 30] width 26 height 26
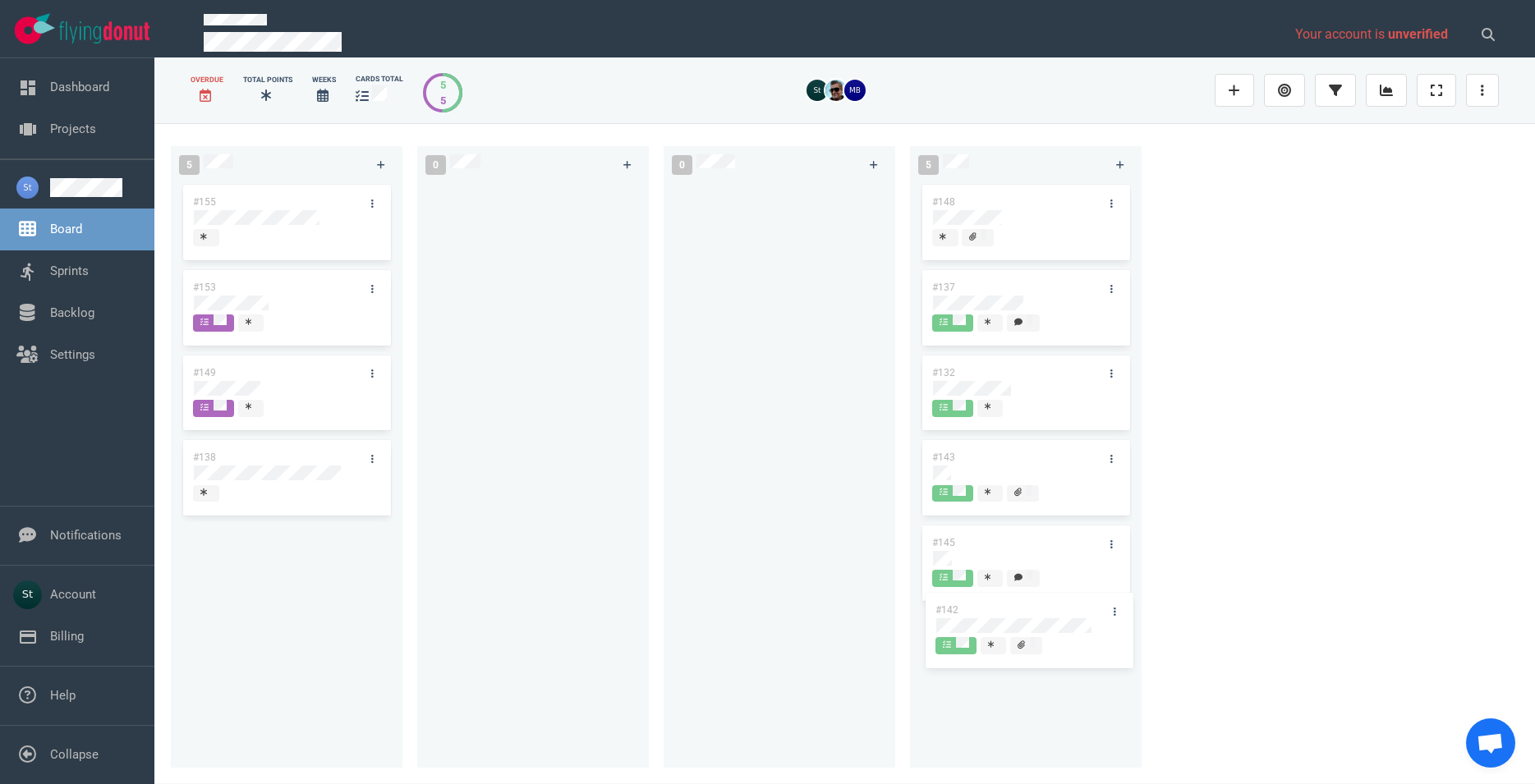
click at [1074, 621] on div "#148 #137 #132 #143 #145" at bounding box center [1025, 465] width 212 height 567
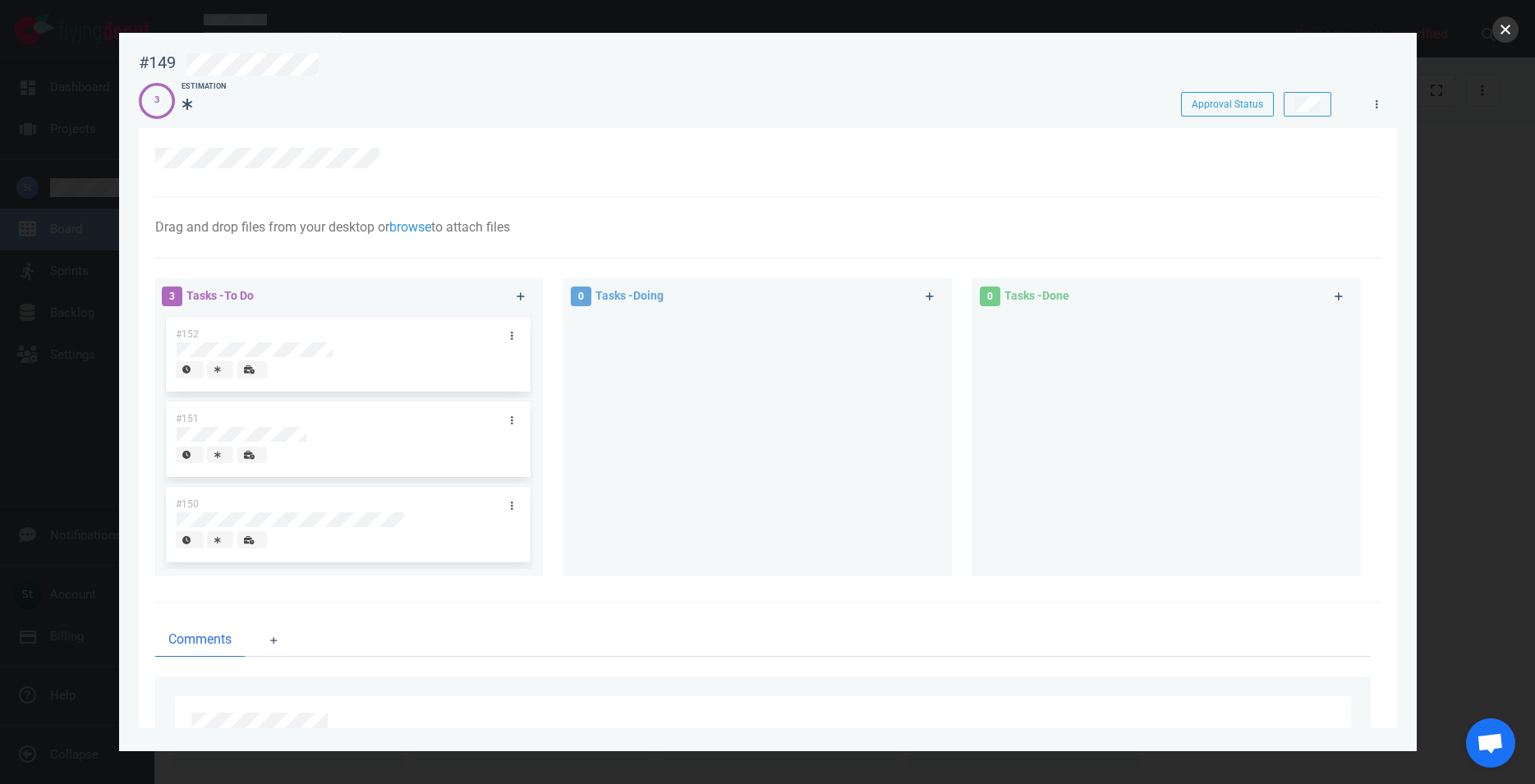
click at [1502, 32] on button "close" at bounding box center [1505, 30] width 26 height 26
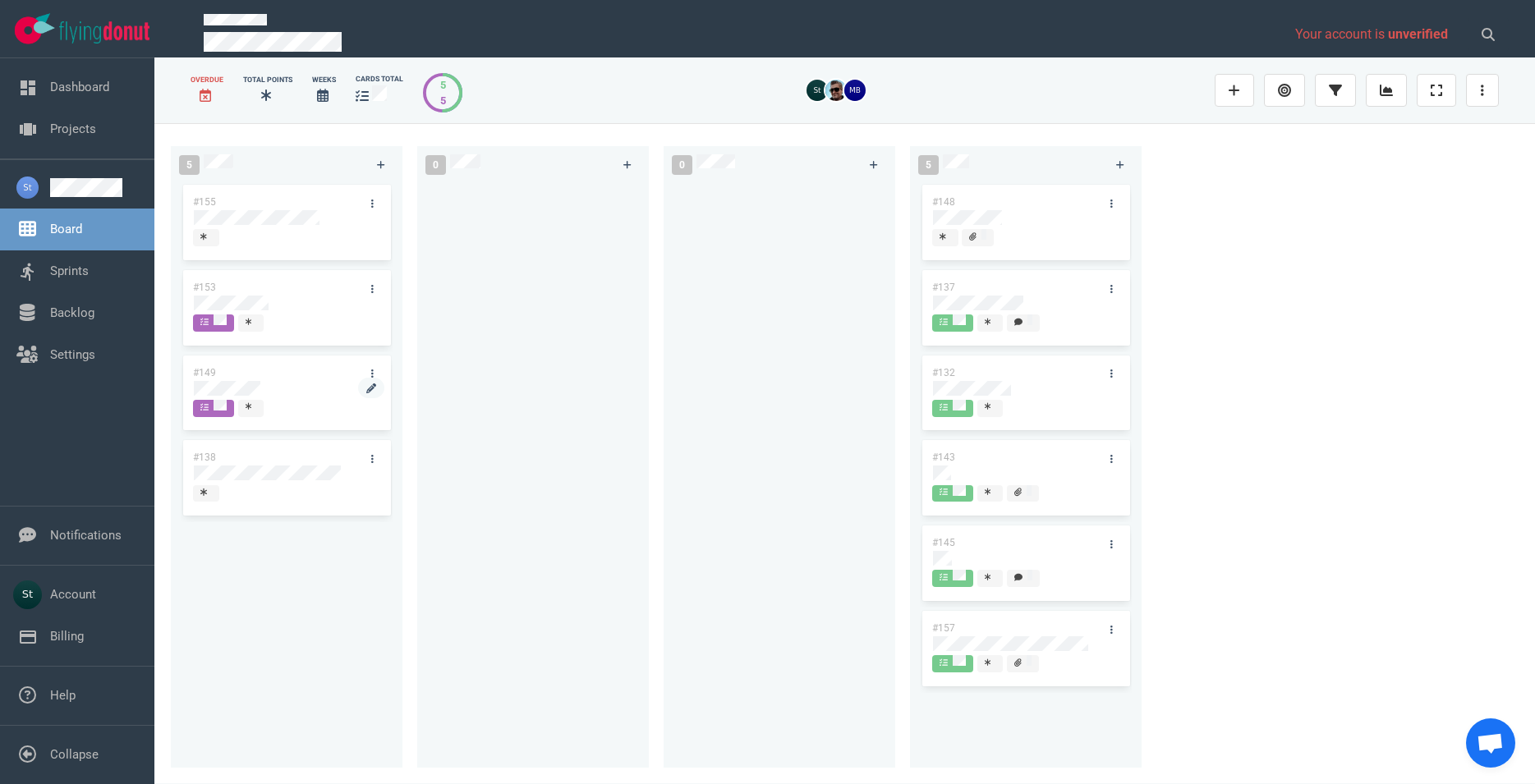
click at [266, 384] on div at bounding box center [286, 388] width 186 height 15
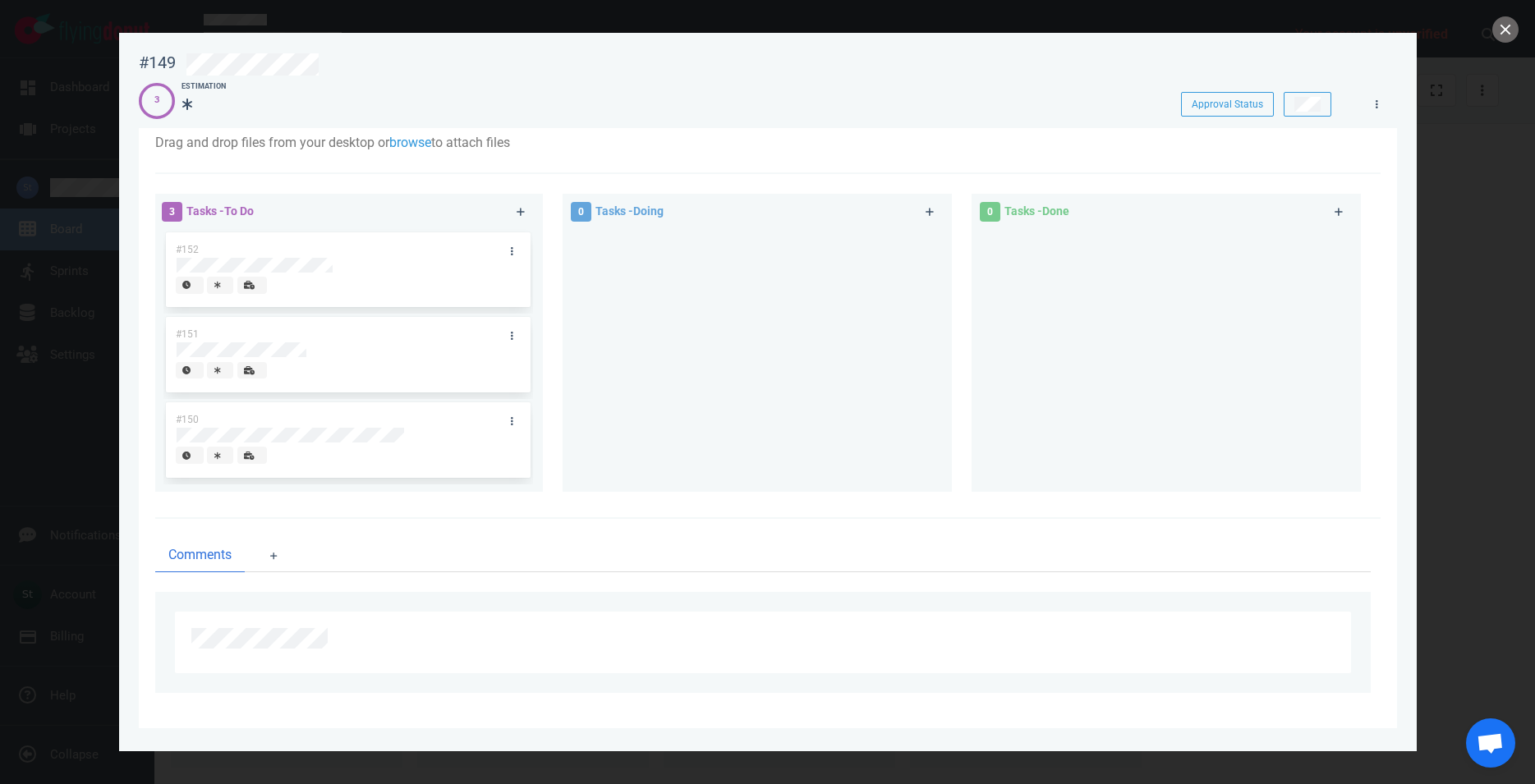
scroll to position [85, 0]
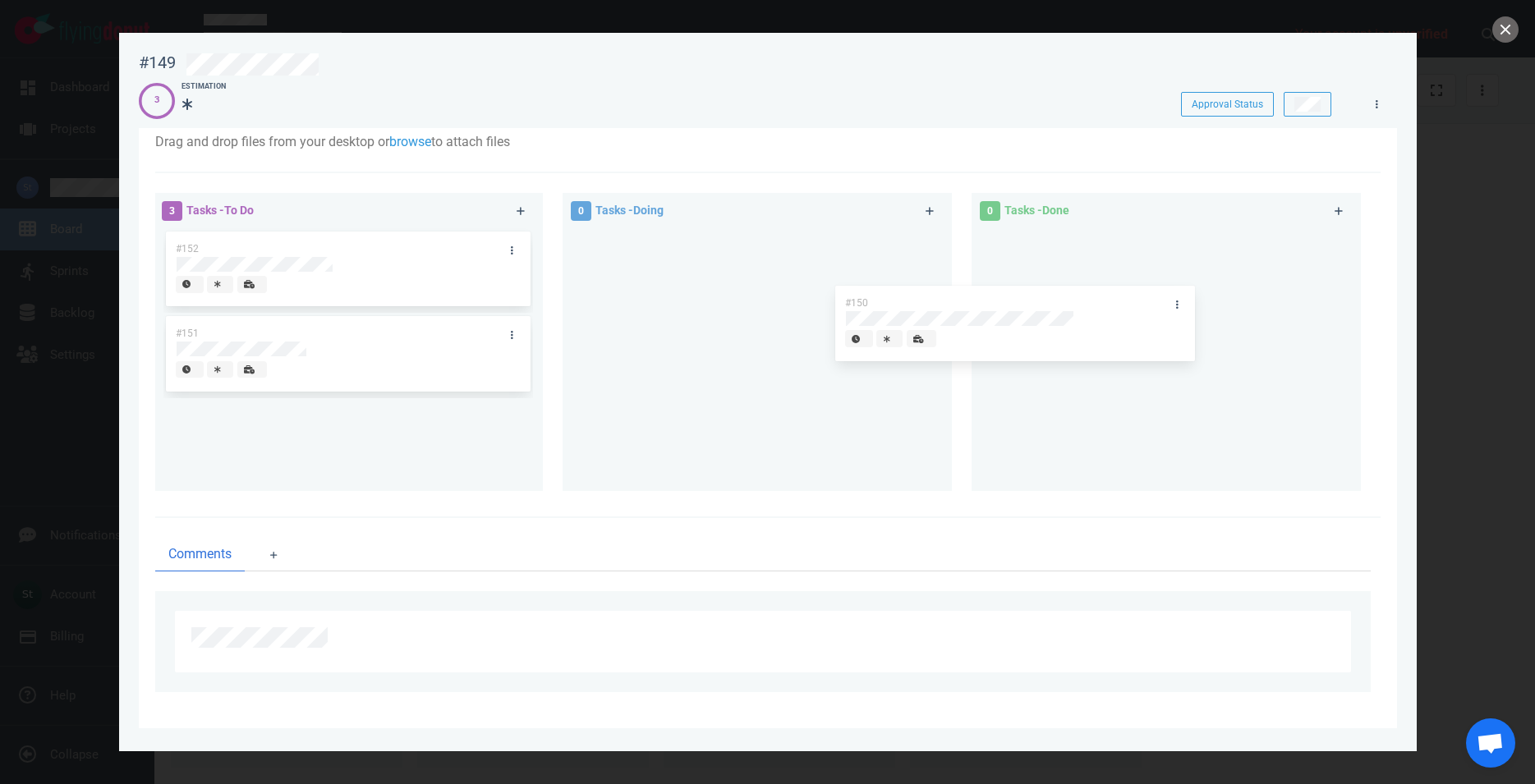
drag, startPoint x: 431, startPoint y: 446, endPoint x: 1187, endPoint y: 286, distance: 772.7
click at [533, 398] on div "#150" at bounding box center [348, 441] width 370 height 85
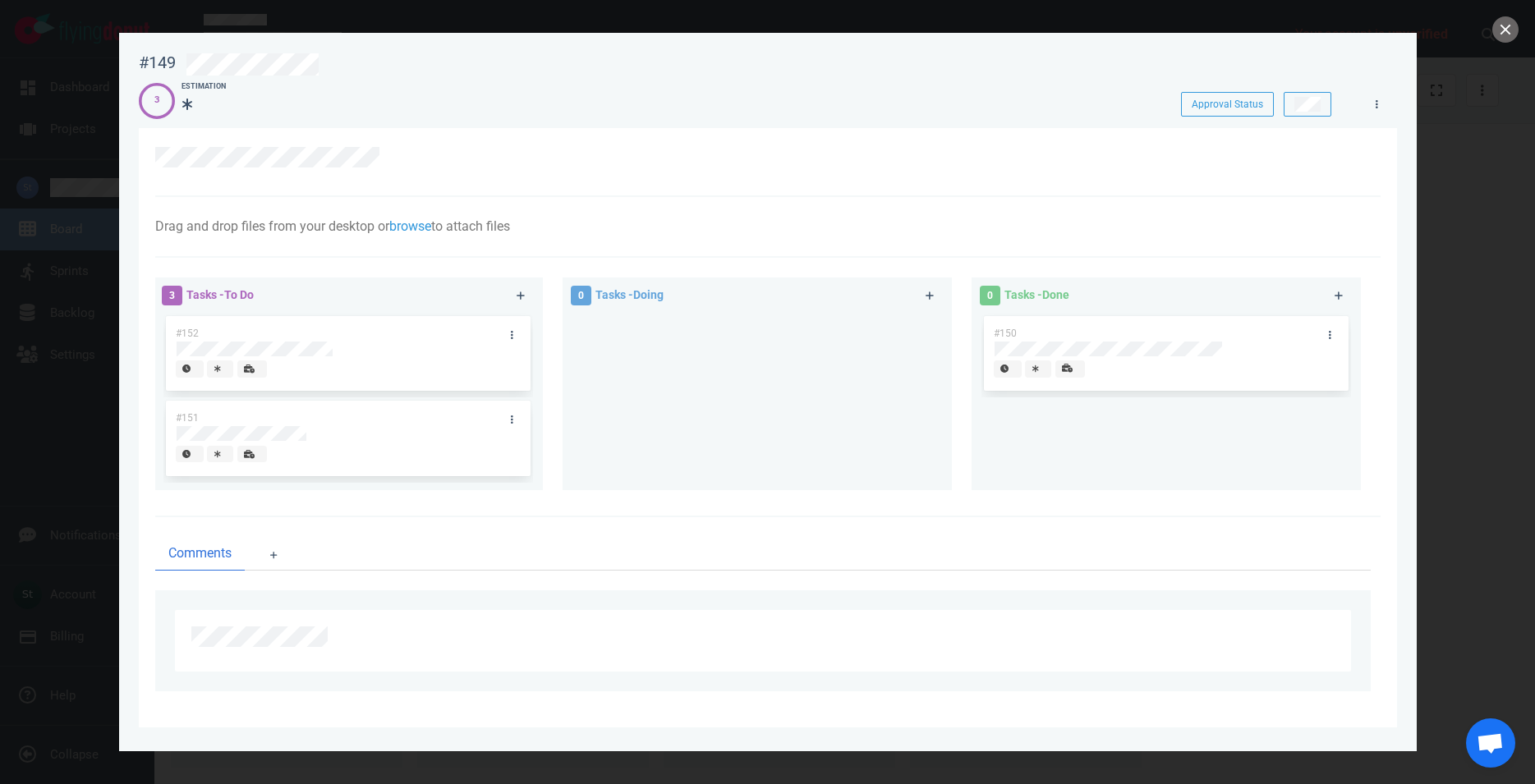
scroll to position [0, 0]
click at [1503, 31] on button "close" at bounding box center [1505, 30] width 26 height 26
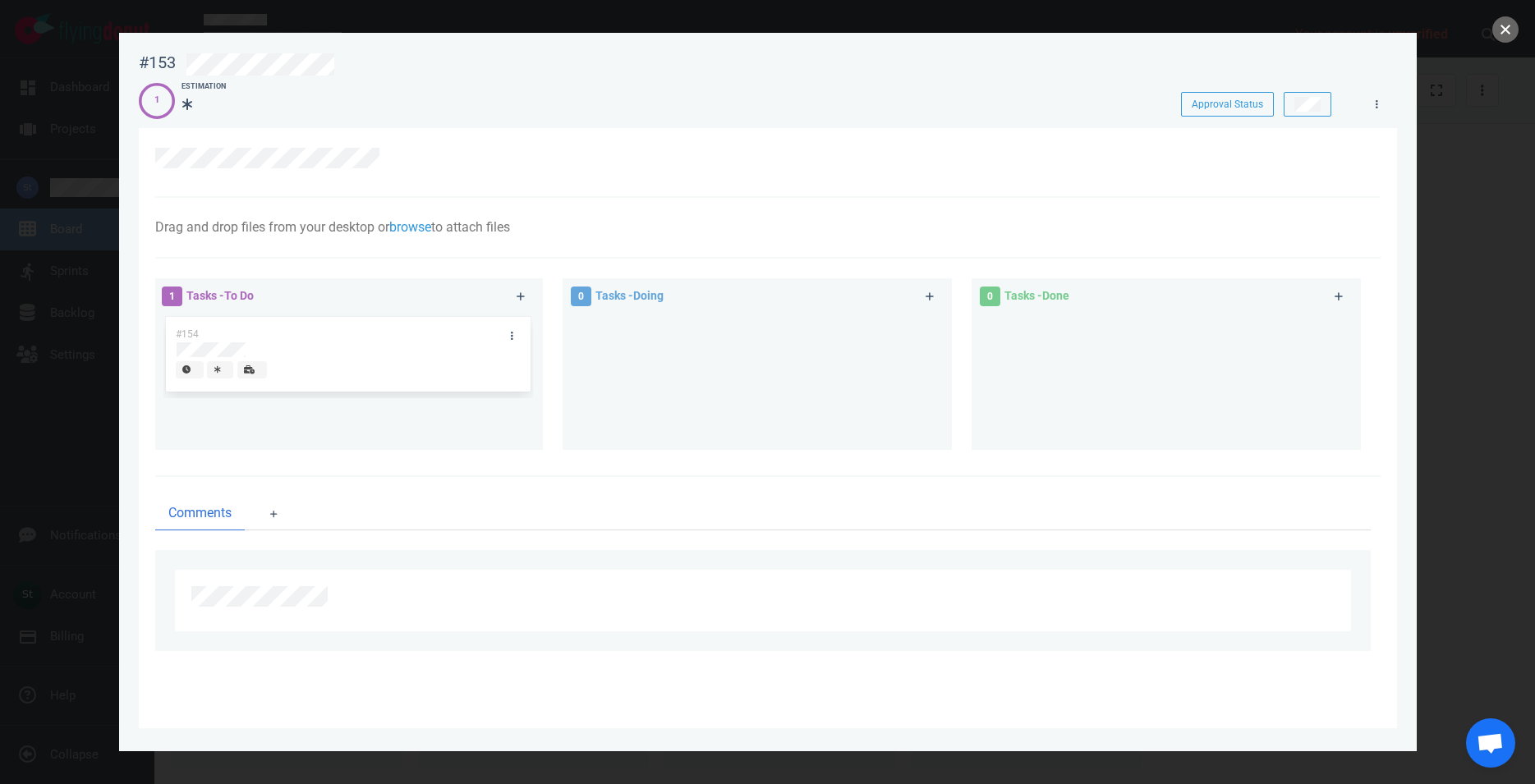
click at [1516, 32] on button "close" at bounding box center [1505, 30] width 26 height 26
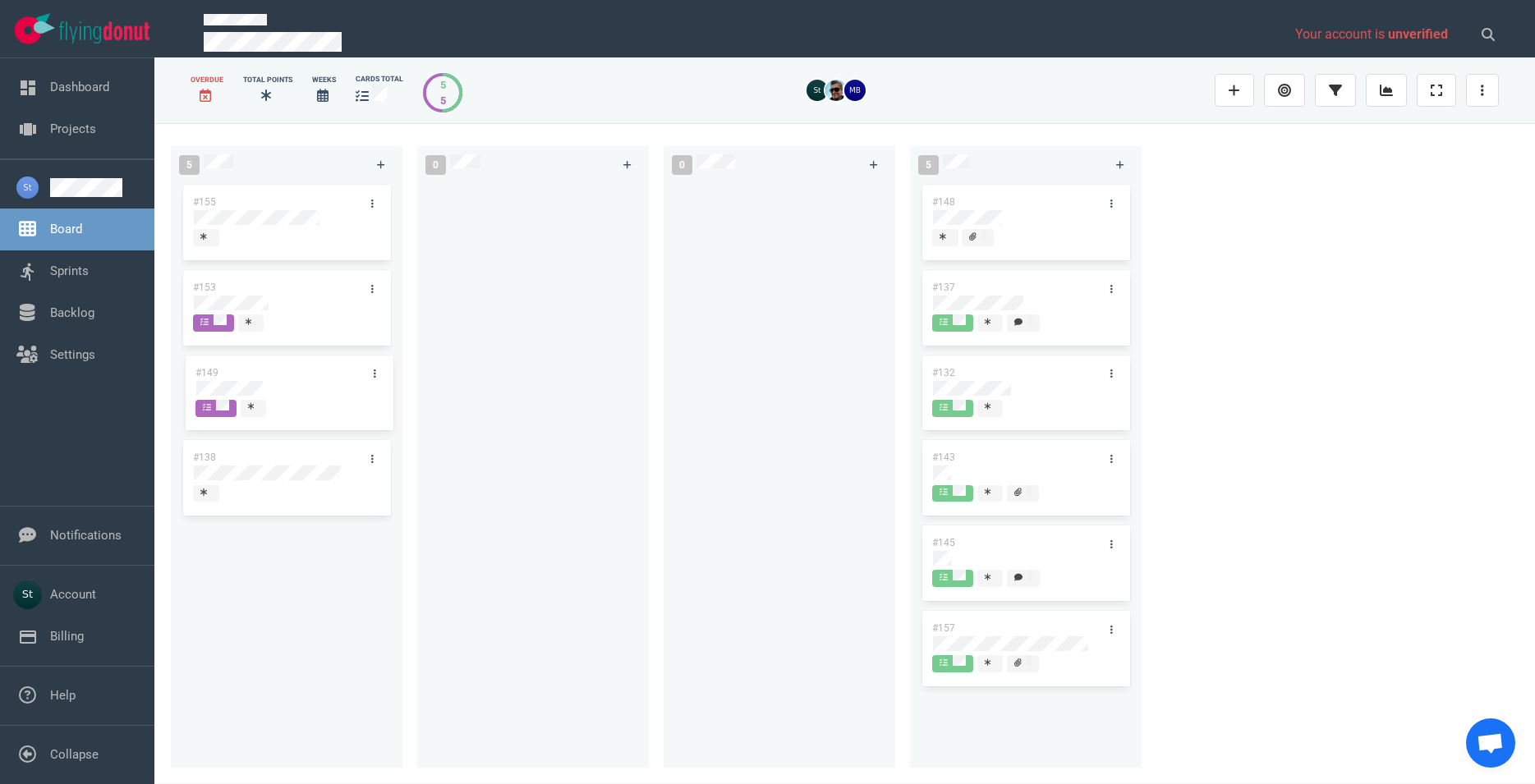
click at [234, 388] on div "#155 #153 #149 #138 #149" at bounding box center [286, 465] width 212 height 567
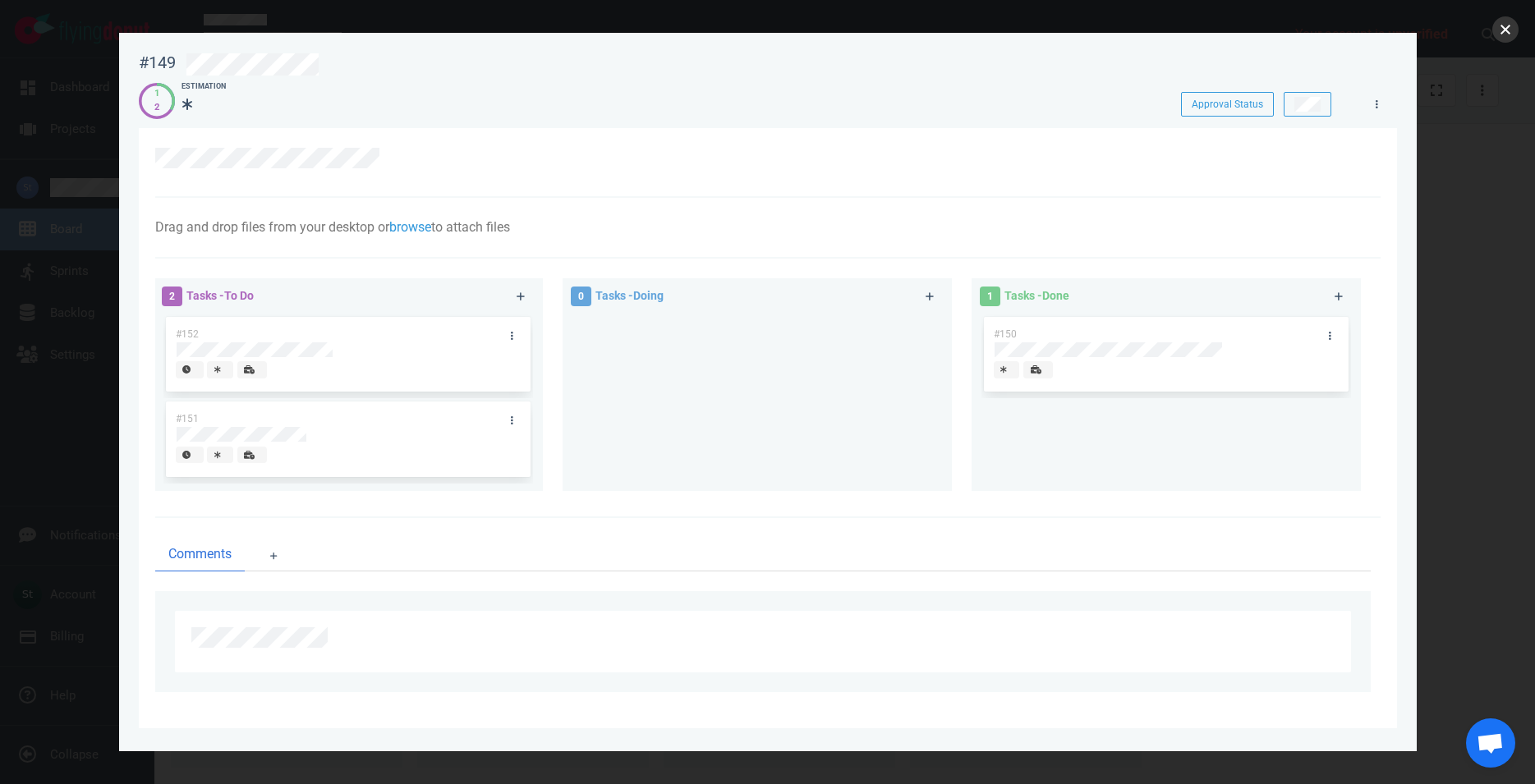
click at [1510, 31] on button "close" at bounding box center [1505, 30] width 26 height 26
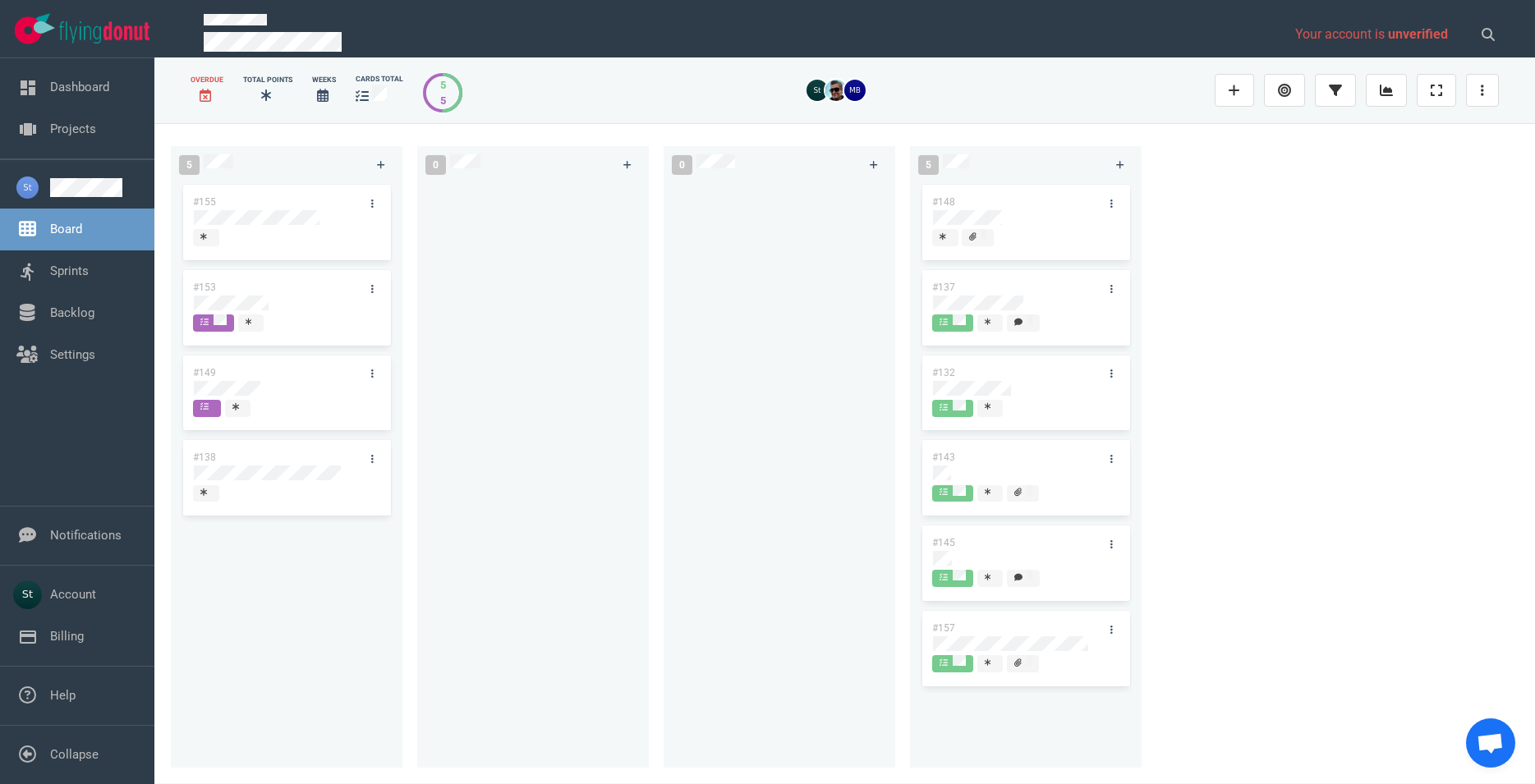
drag, startPoint x: 332, startPoint y: 401, endPoint x: 646, endPoint y: 343, distance: 319.3
click at [393, 352] on div "#149" at bounding box center [286, 394] width 212 height 85
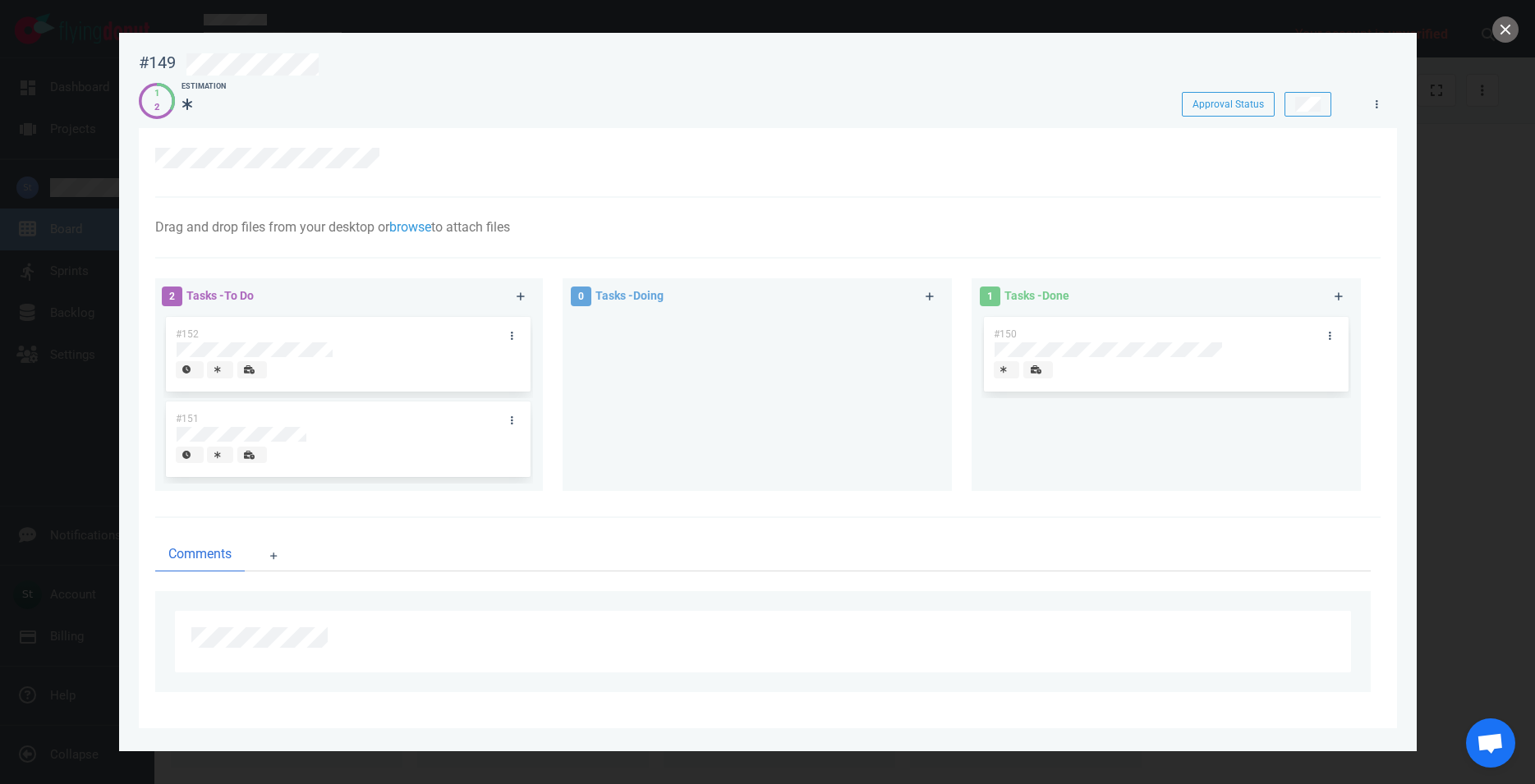
click at [1523, 30] on div at bounding box center [768, 392] width 1535 height 784
click at [1511, 31] on button "close" at bounding box center [1505, 30] width 26 height 26
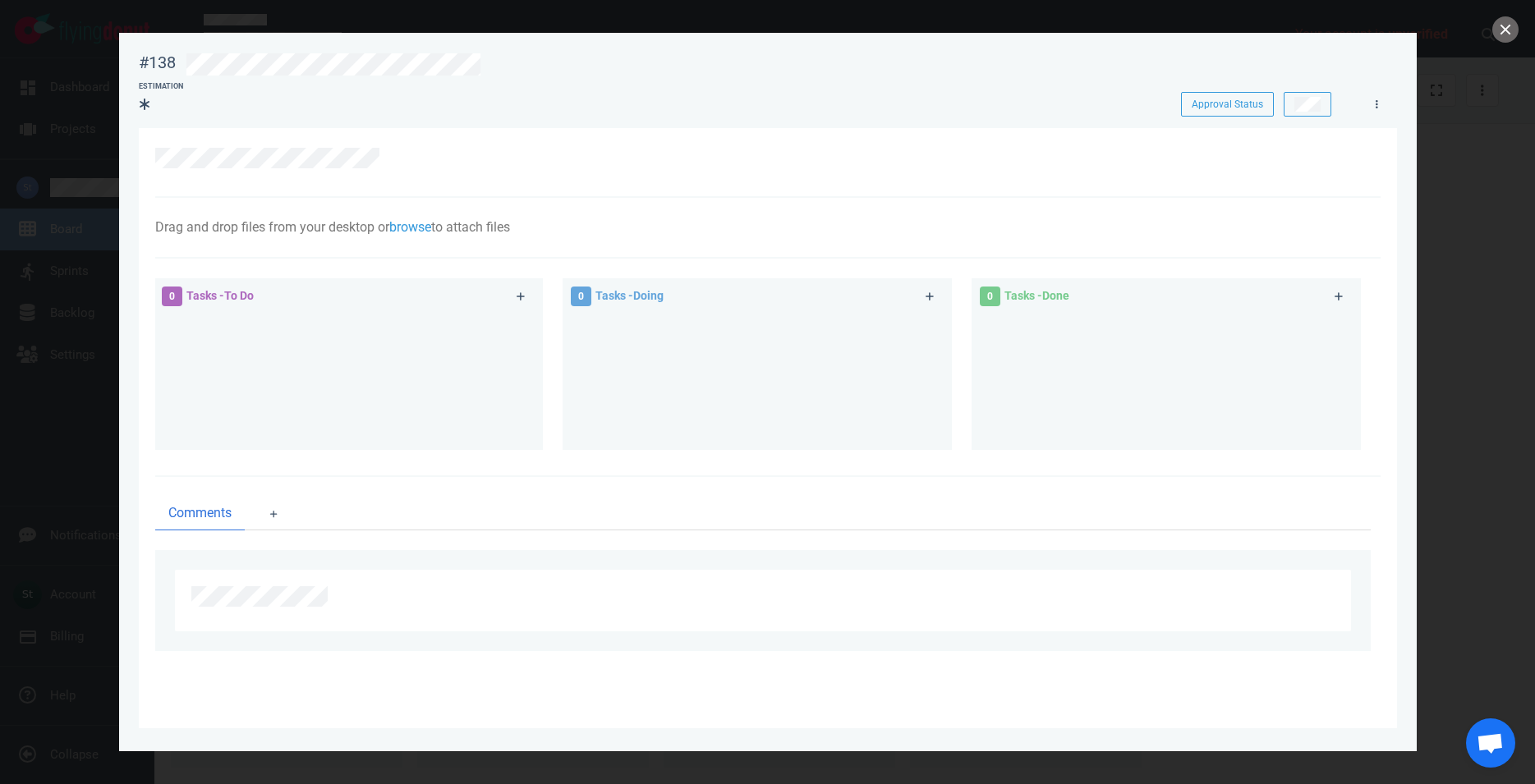
click at [1517, 36] on div at bounding box center [768, 392] width 1535 height 784
click at [1511, 34] on button "close" at bounding box center [1505, 30] width 26 height 26
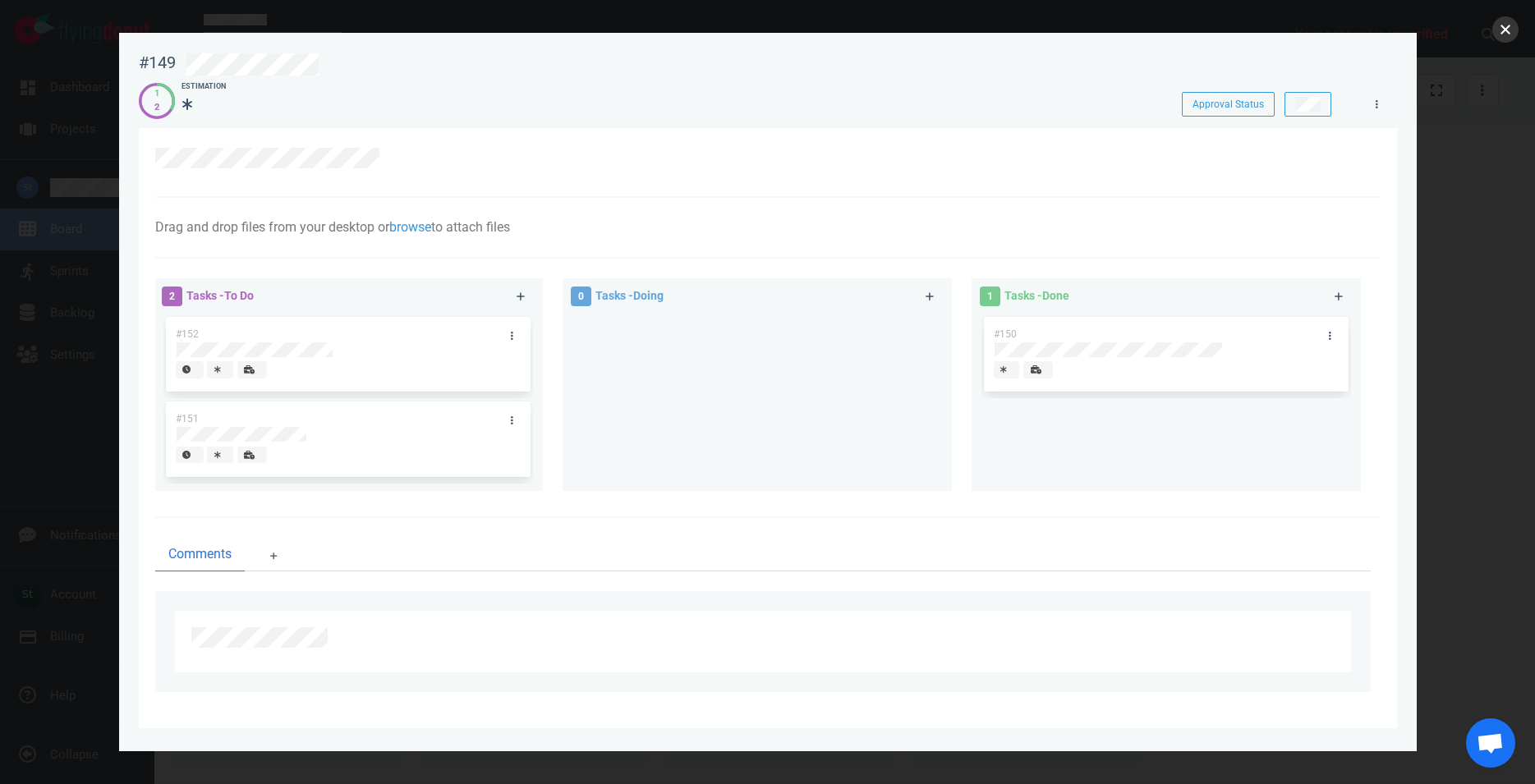
click at [1516, 22] on button "close" at bounding box center [1505, 30] width 26 height 26
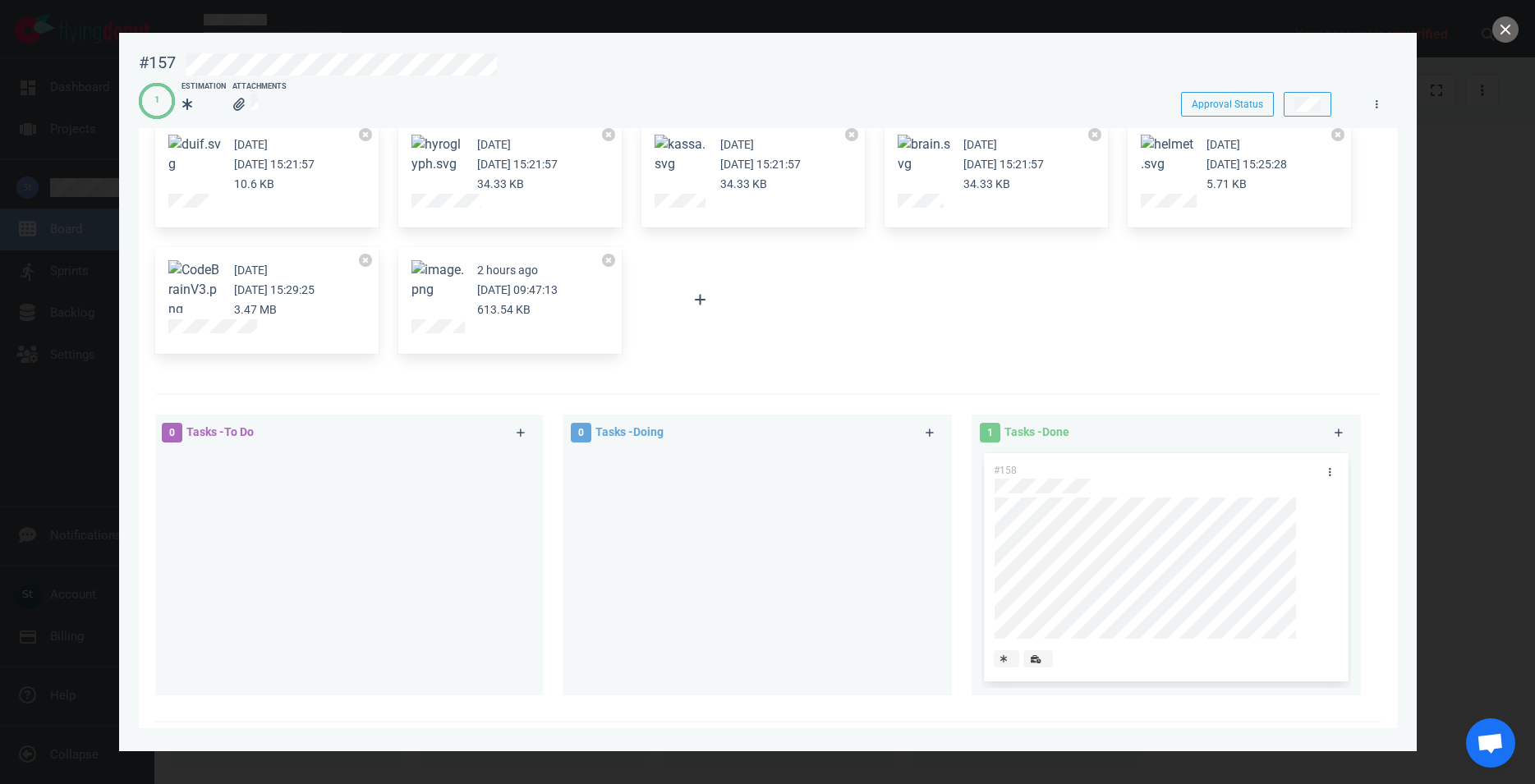
scroll to position [187, 0]
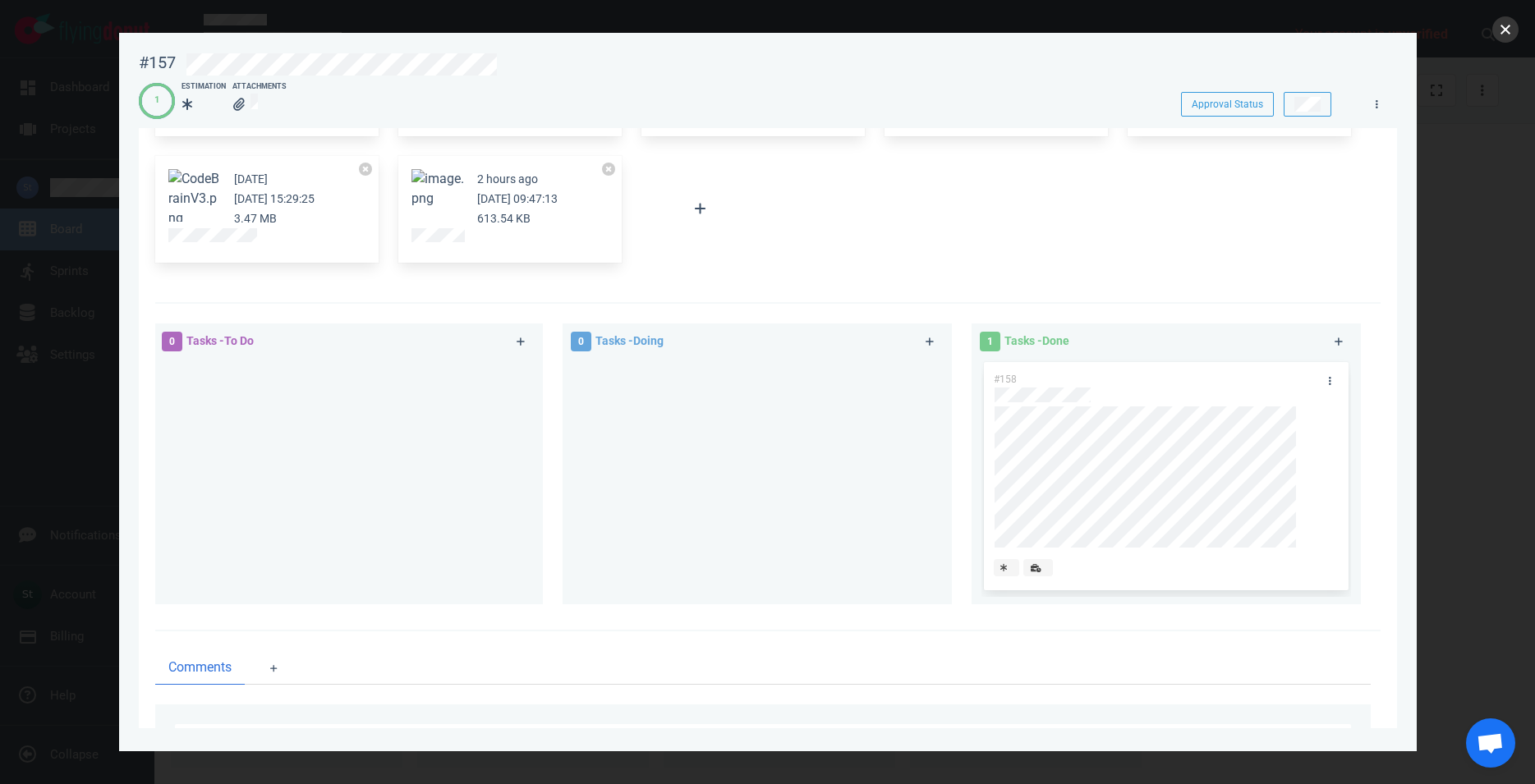
click at [1496, 32] on button "close" at bounding box center [1505, 30] width 26 height 26
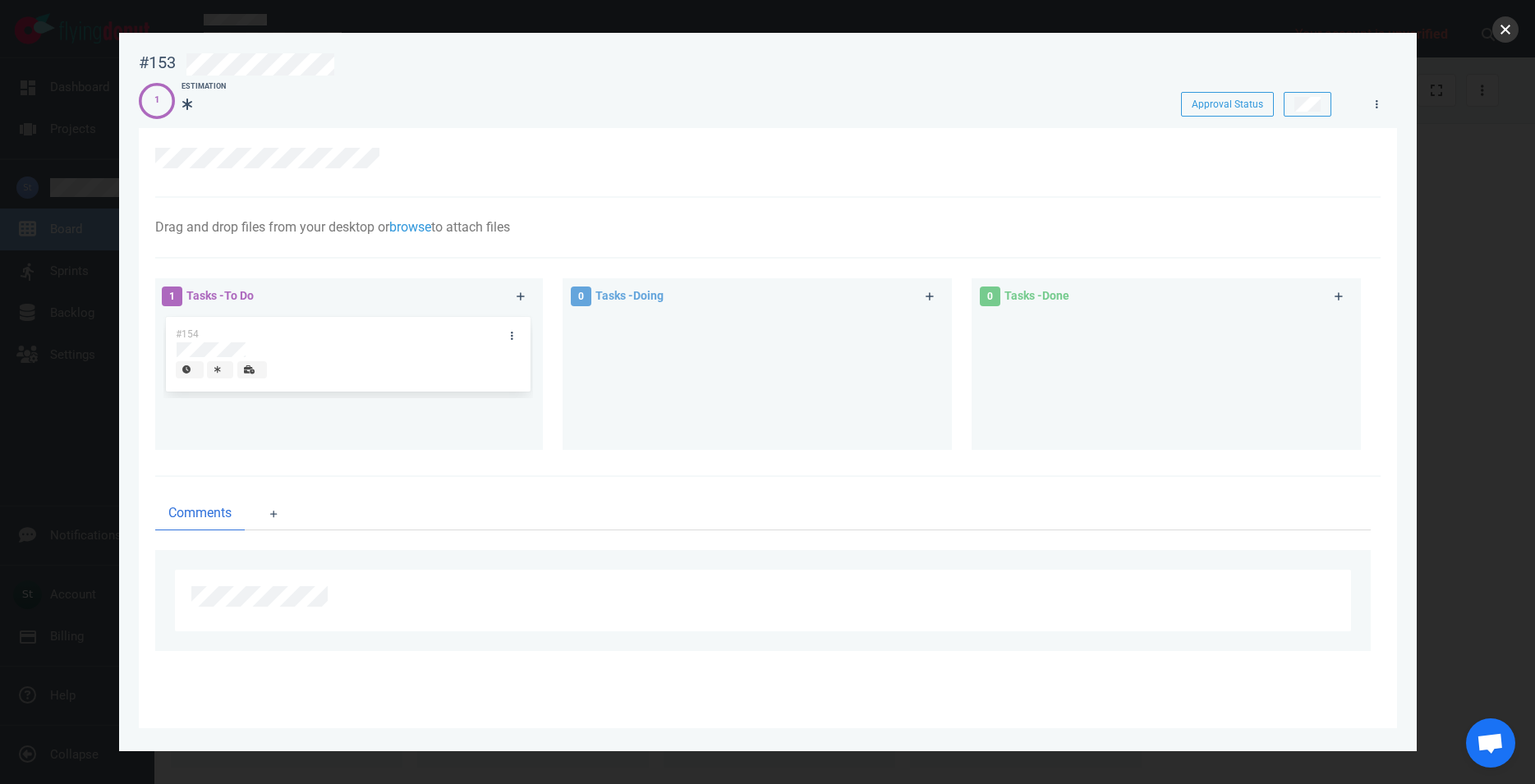
click at [1508, 36] on button "close" at bounding box center [1505, 30] width 26 height 26
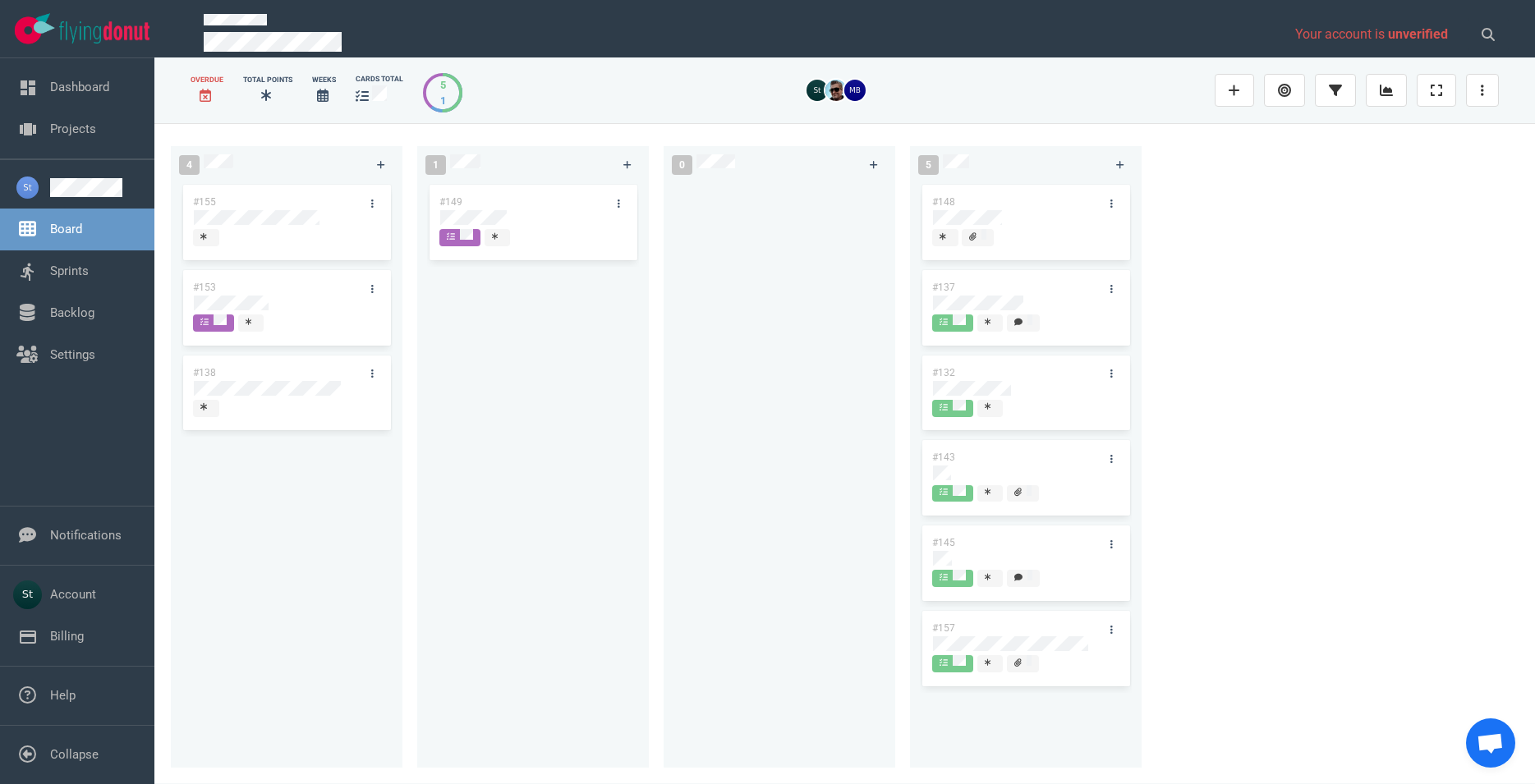
click at [266, 232] on div at bounding box center [286, 239] width 187 height 21
click at [266, 228] on div at bounding box center [286, 227] width 186 height 2
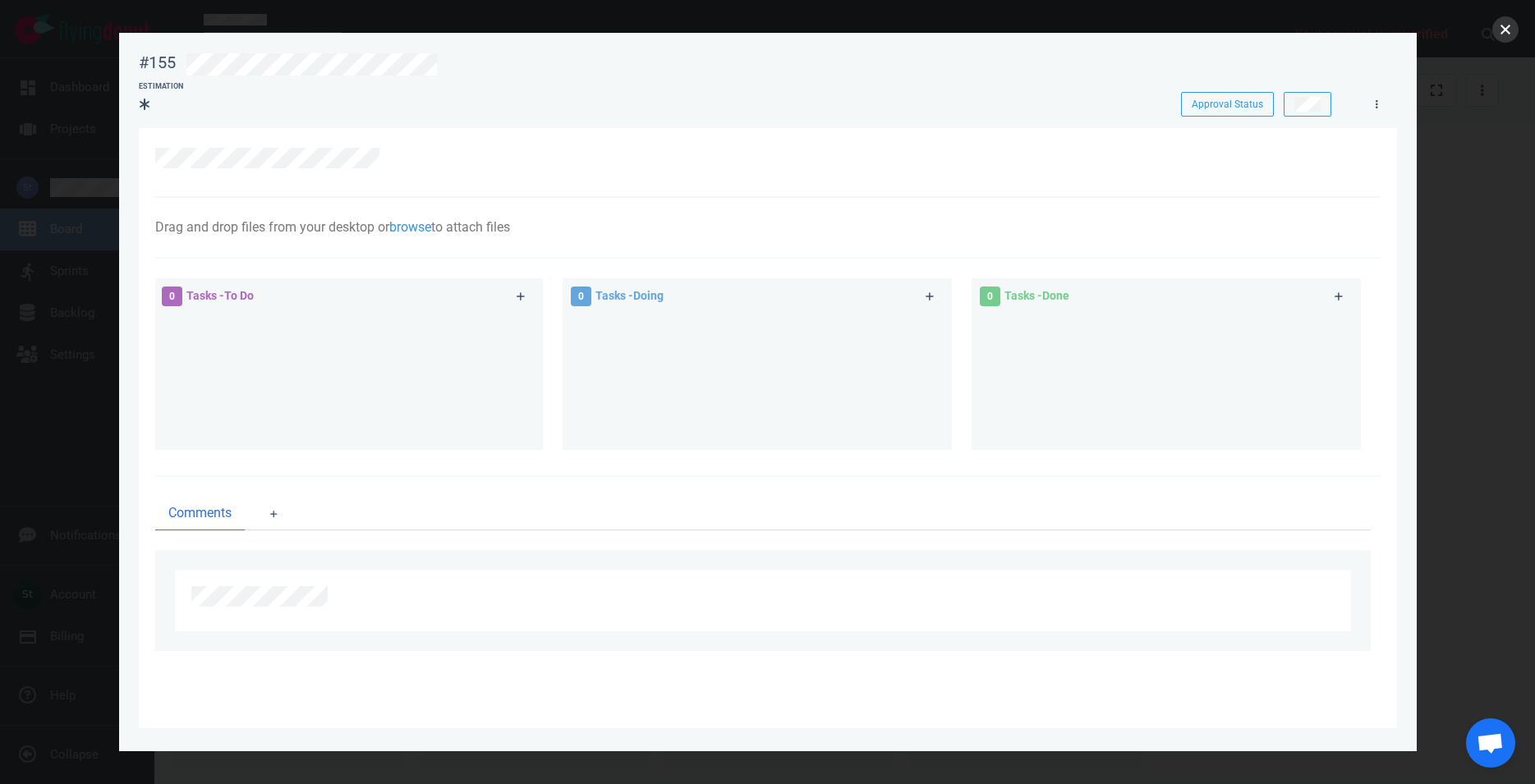
click at [1506, 32] on button "close" at bounding box center [1505, 30] width 26 height 26
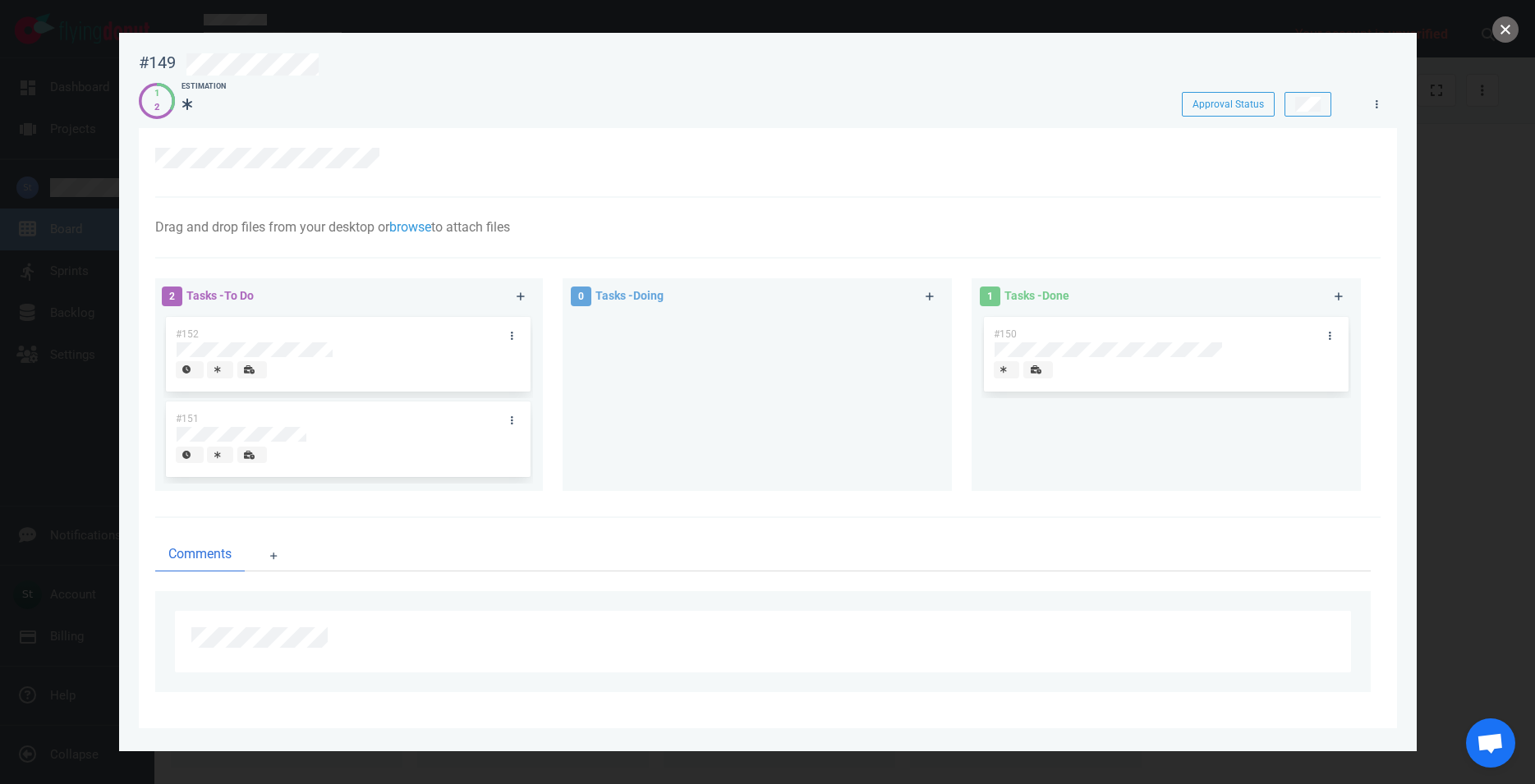
click at [1516, 26] on button "close" at bounding box center [1505, 30] width 26 height 26
